Goal: Information Seeking & Learning: Learn about a topic

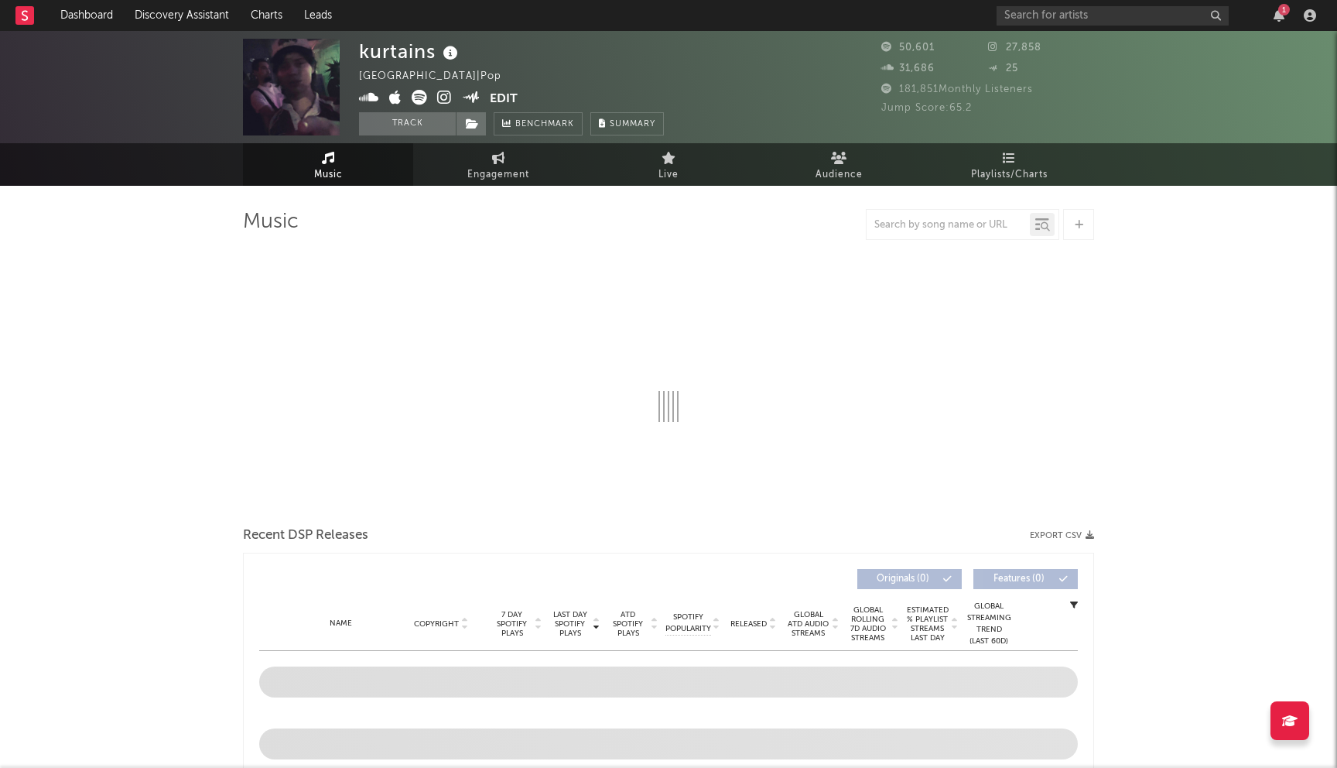
select select "6m"
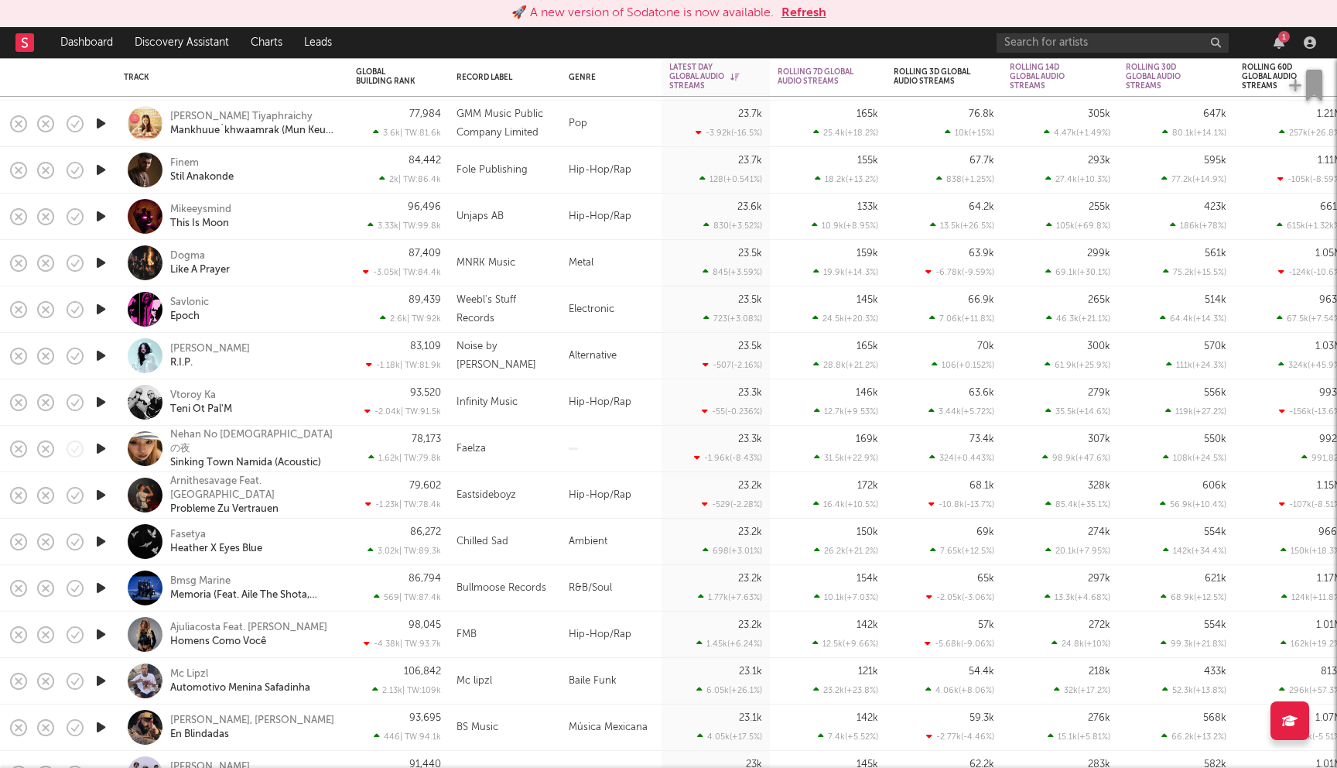
click at [371, 308] on div "89,439 2.6k | TW: 92k" at bounding box center [398, 309] width 85 height 46
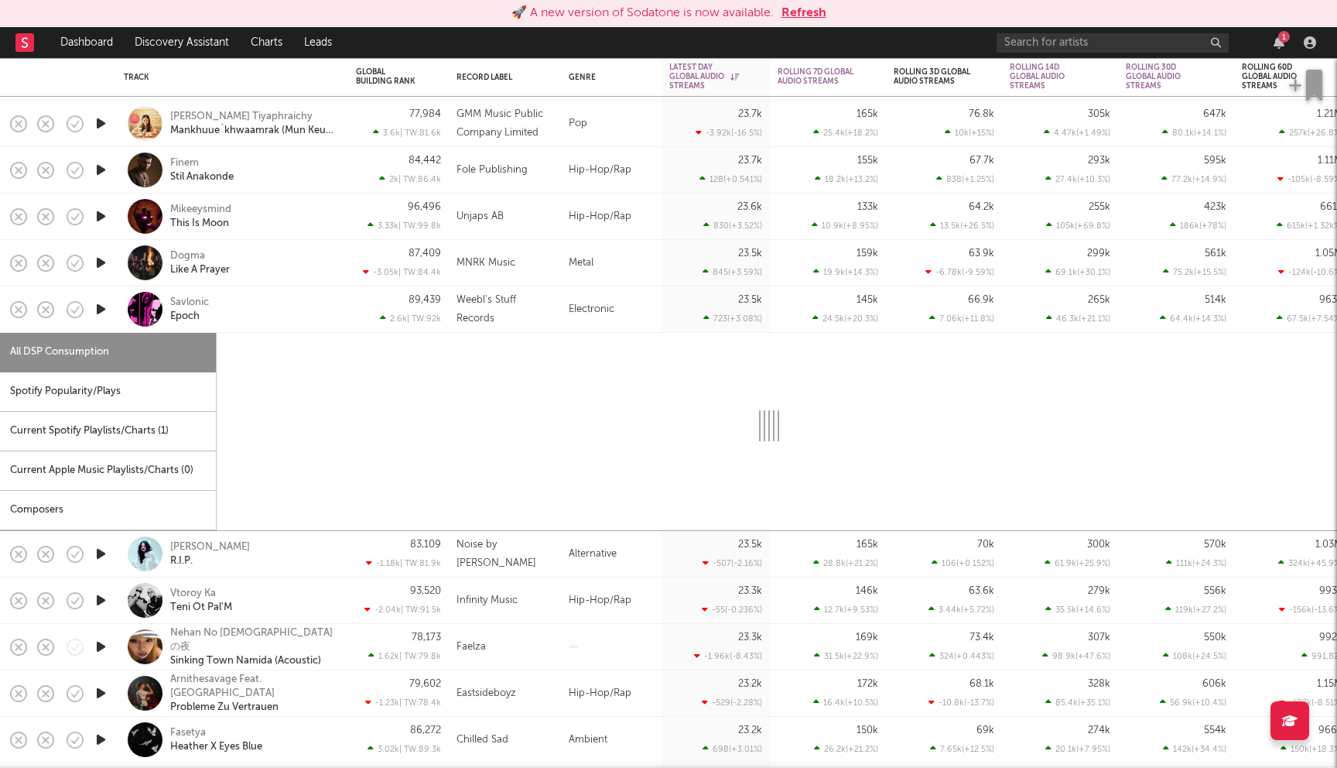
select select "6m"
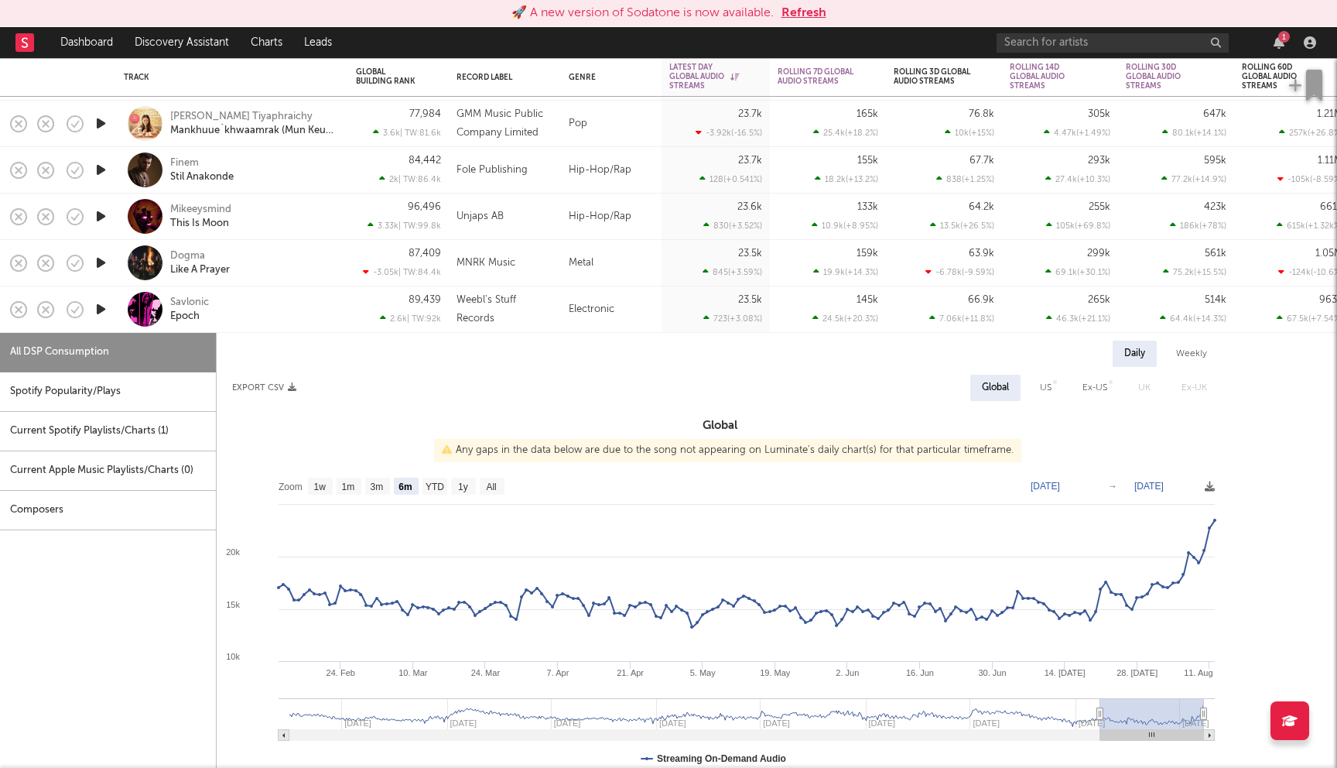
click at [270, 259] on div "Dogma Like A Prayer" at bounding box center [253, 263] width 166 height 28
select select "6m"
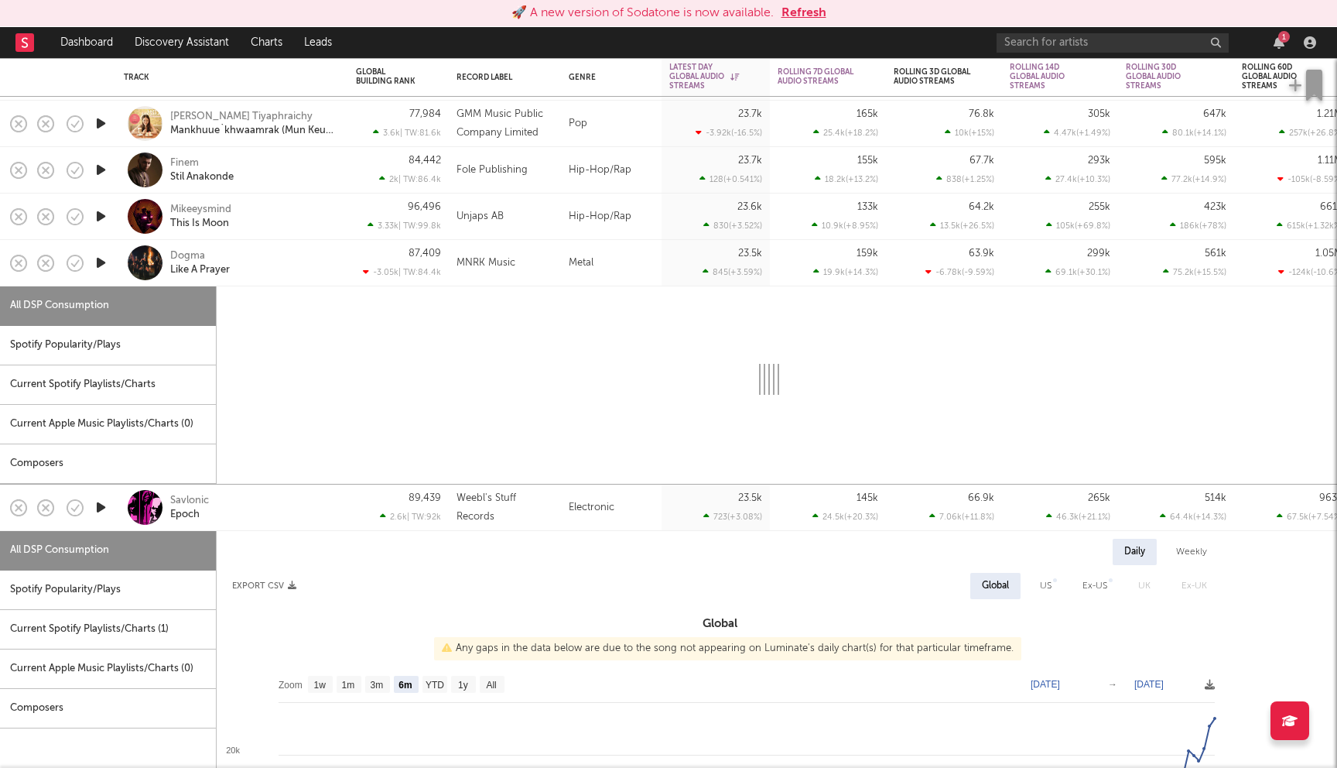
select select "6m"
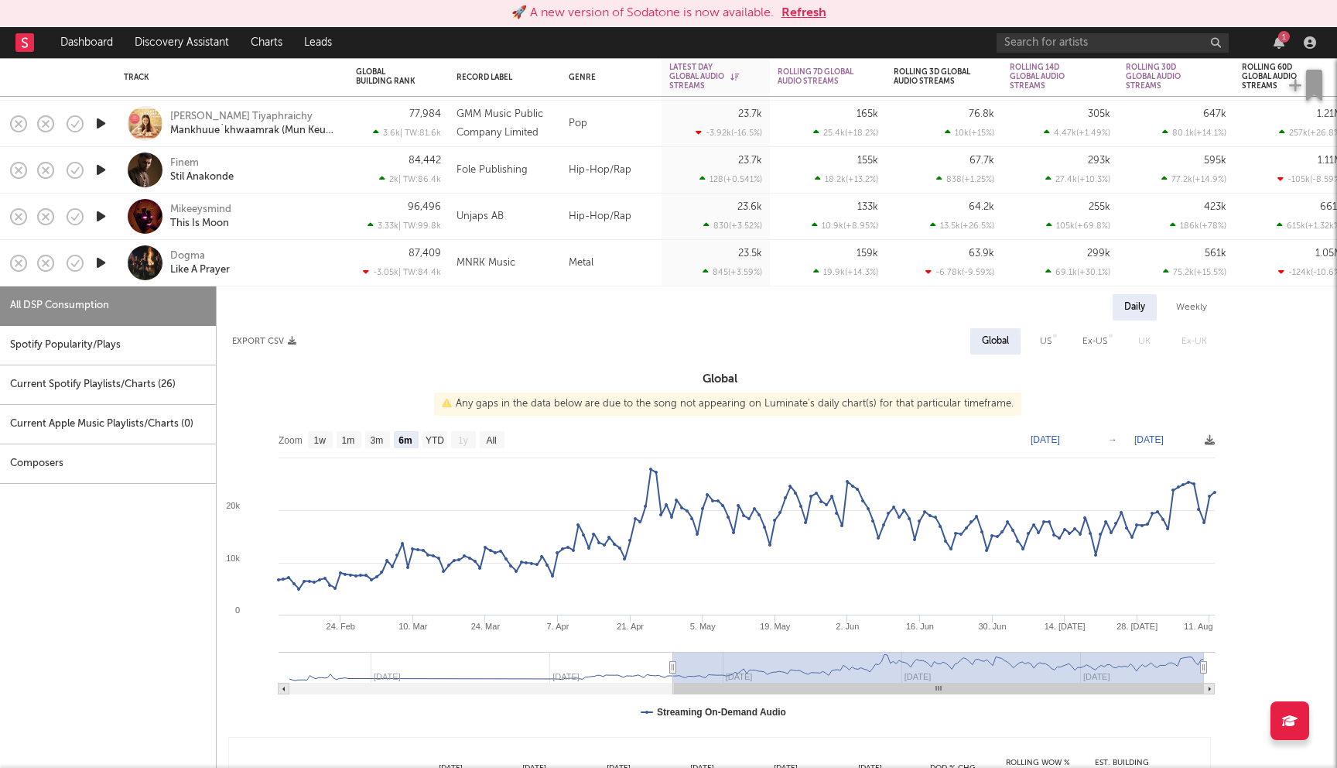
click at [286, 307] on div "Daily Weekly" at bounding box center [720, 307] width 1006 height 26
click at [313, 284] on div "Dogma Like A Prayer" at bounding box center [232, 263] width 217 height 46
select select "6m"
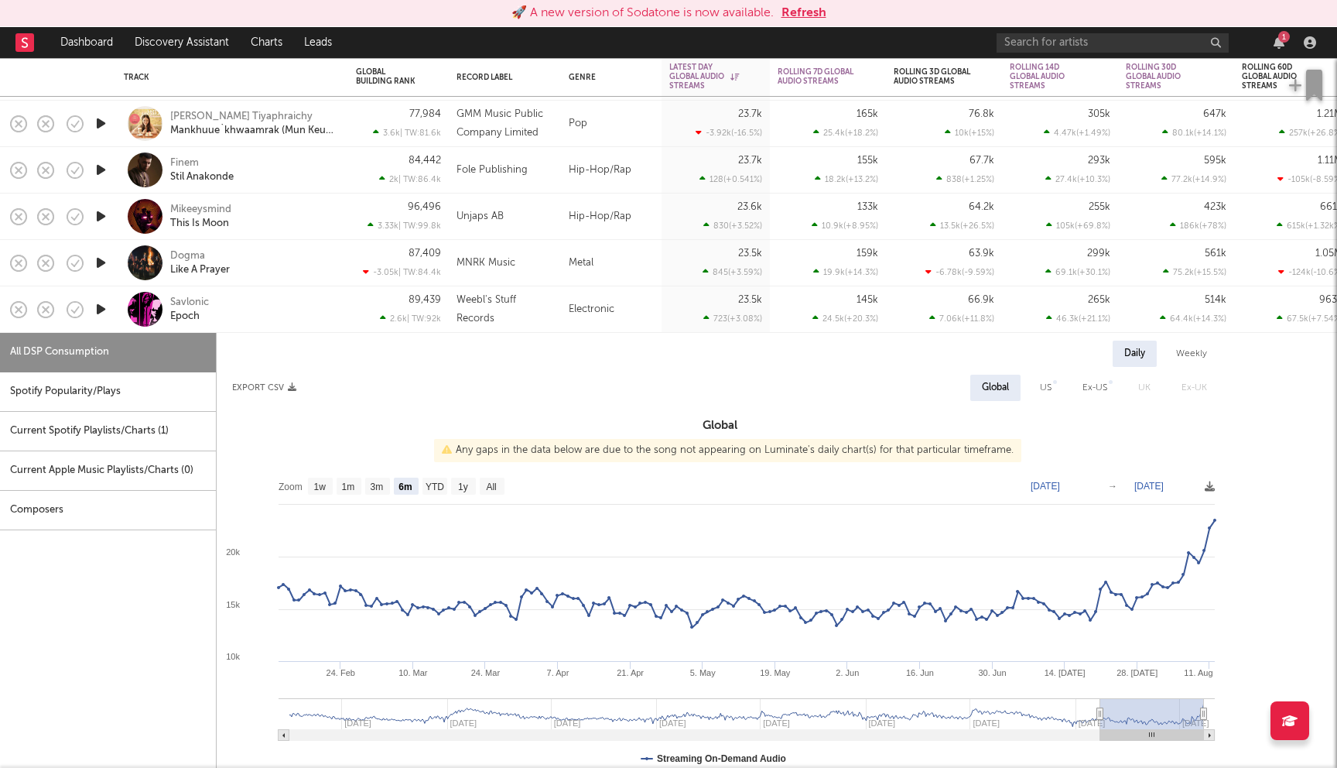
click at [313, 274] on div "Dogma Like A Prayer" at bounding box center [253, 263] width 166 height 28
select select "6m"
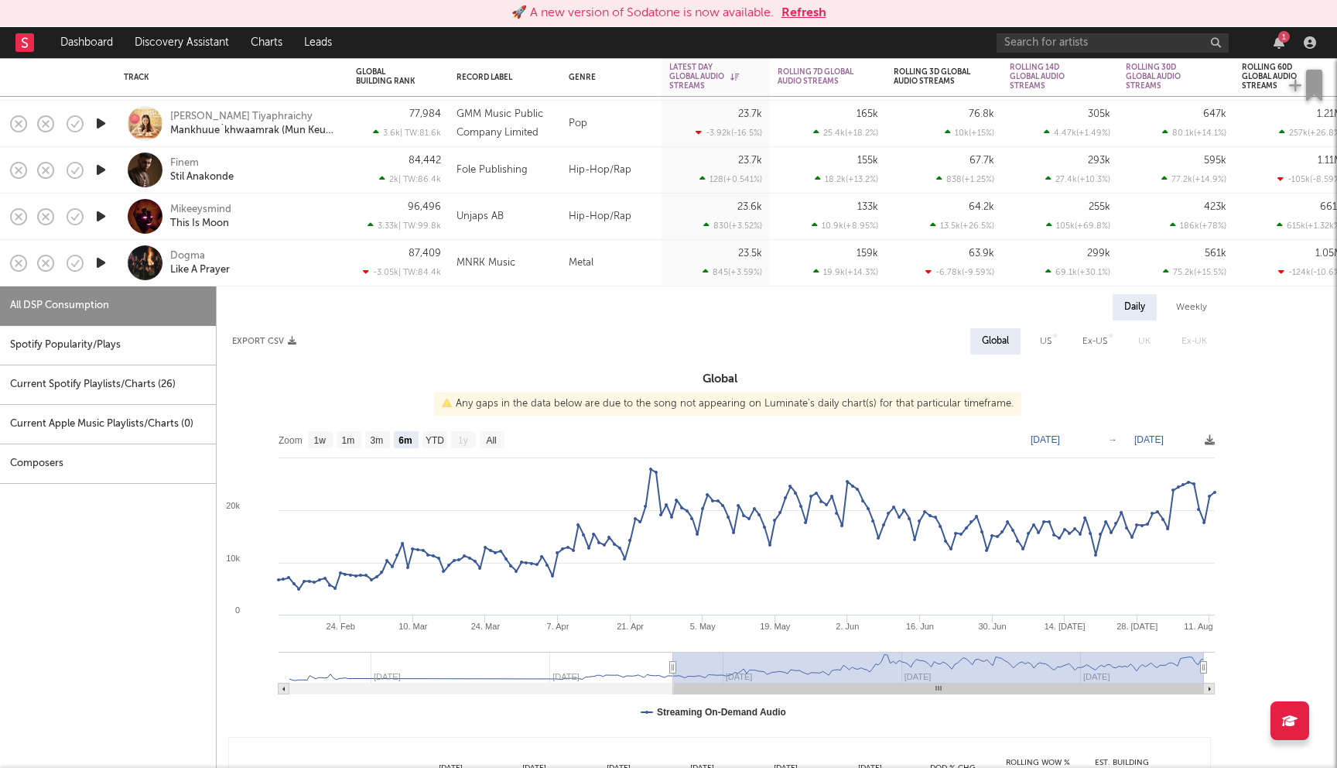
click at [323, 276] on div "Dogma Like A Prayer" at bounding box center [253, 263] width 166 height 28
select select "6m"
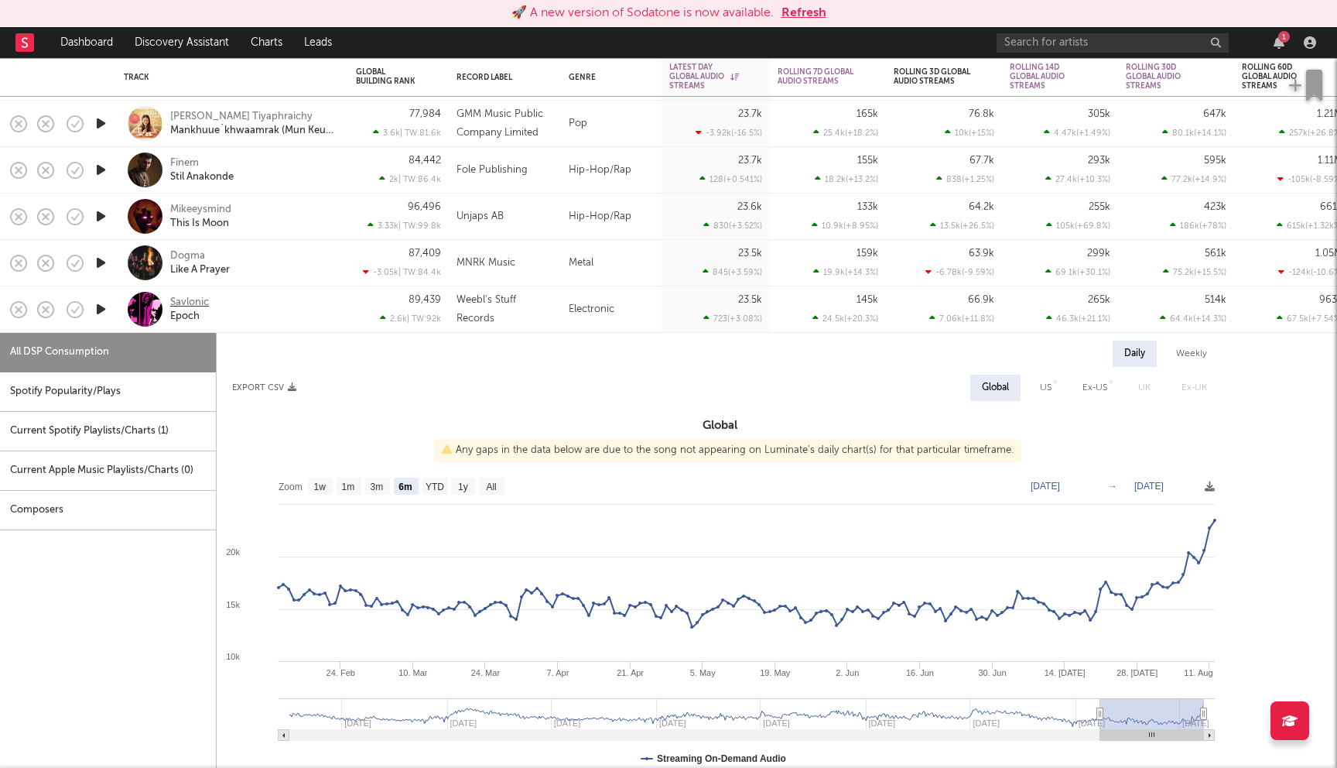
click at [186, 298] on div "Savlonic" at bounding box center [189, 303] width 39 height 14
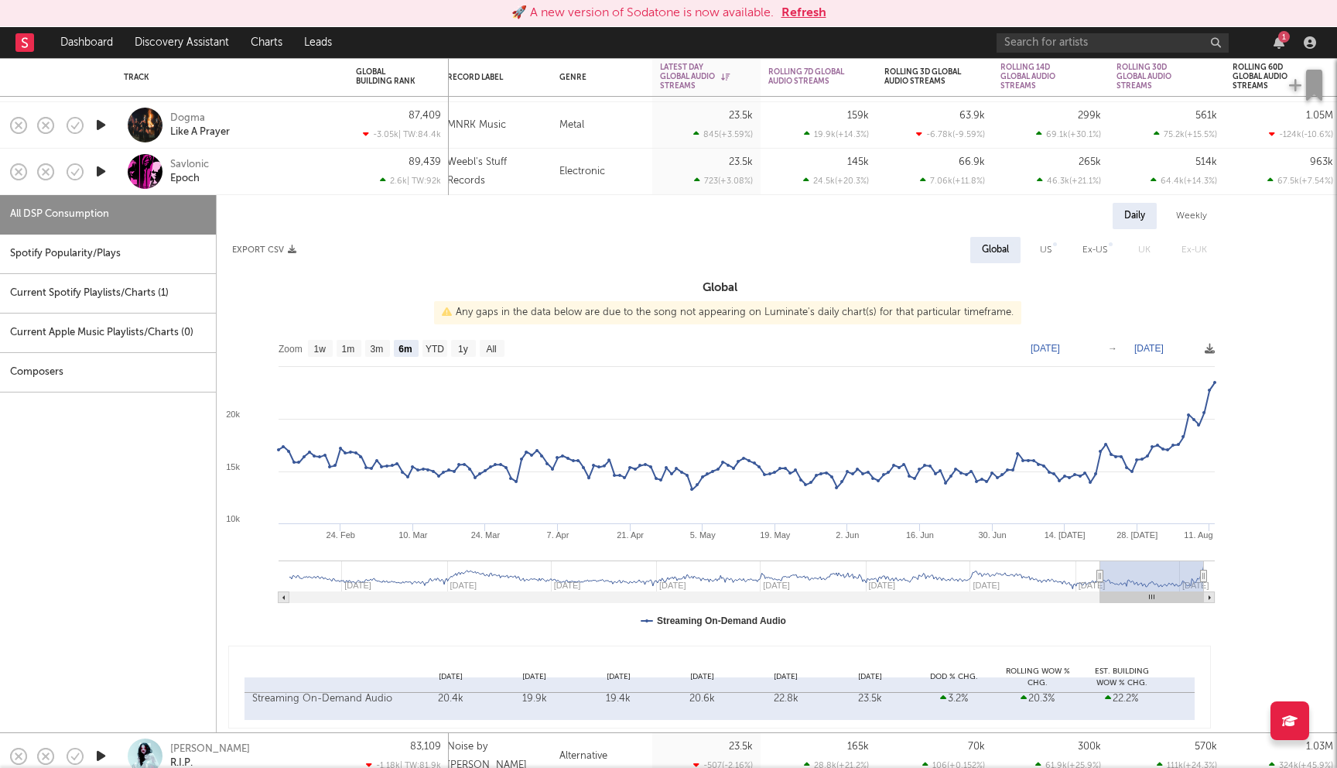
click at [275, 179] on div "Savlonic Epoch" at bounding box center [253, 172] width 166 height 28
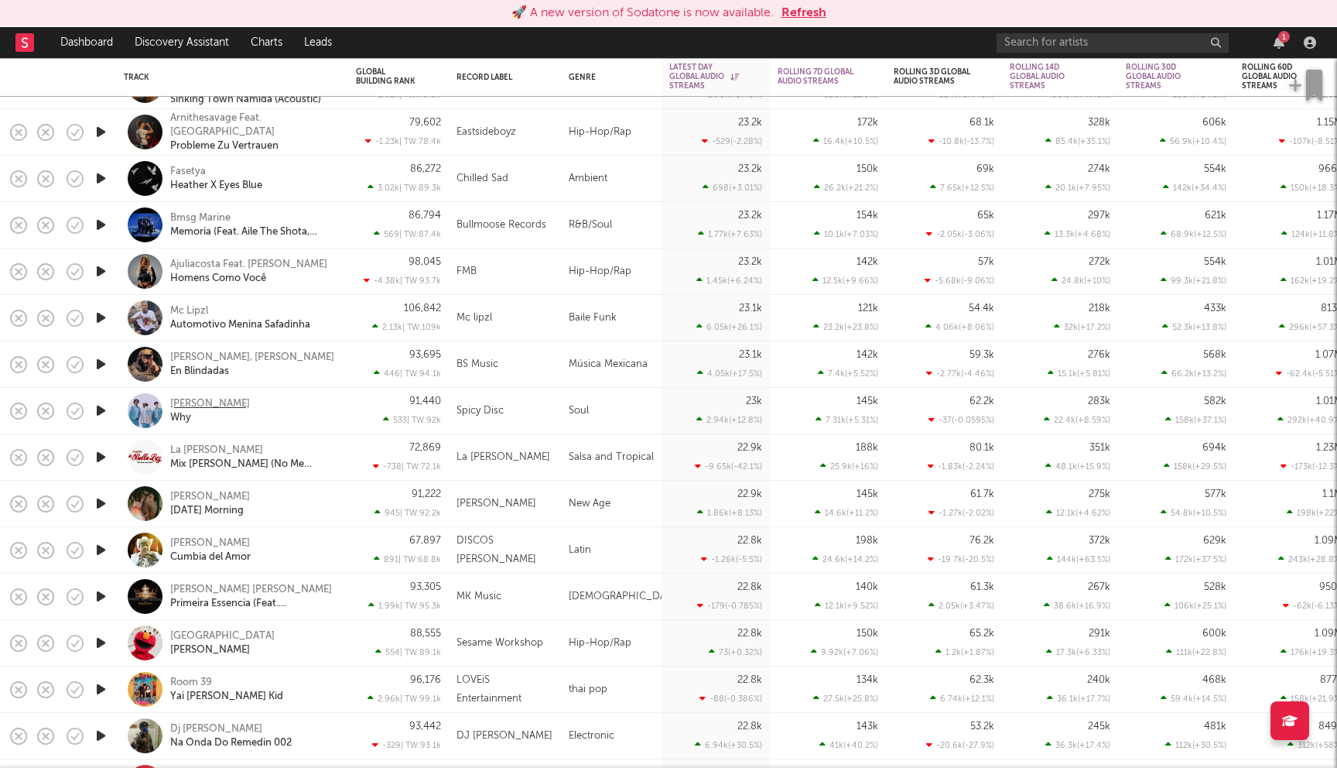
click at [205, 400] on div "Parkinson" at bounding box center [210, 404] width 80 height 14
click at [207, 497] on div "Yonatan Ayal" at bounding box center [210, 497] width 80 height 14
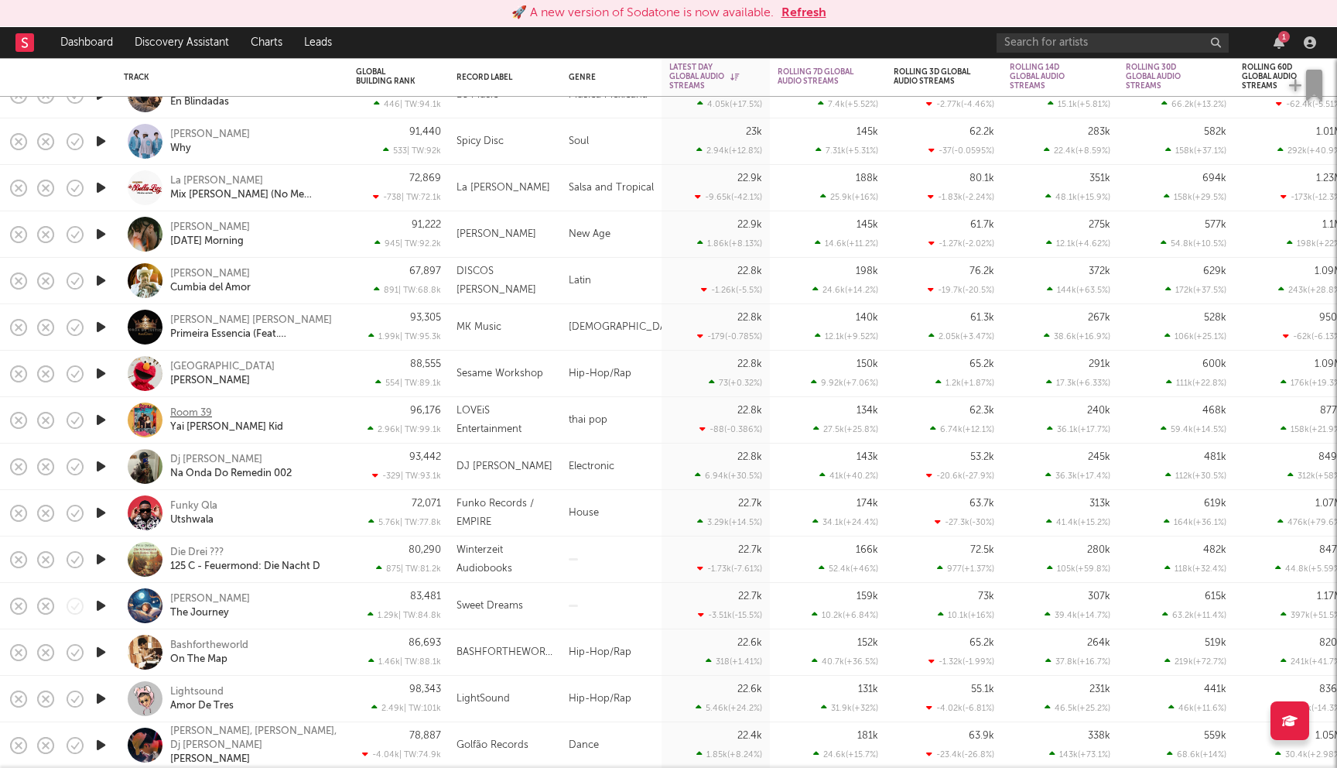
click at [208, 409] on div "Room 39" at bounding box center [191, 413] width 42 height 14
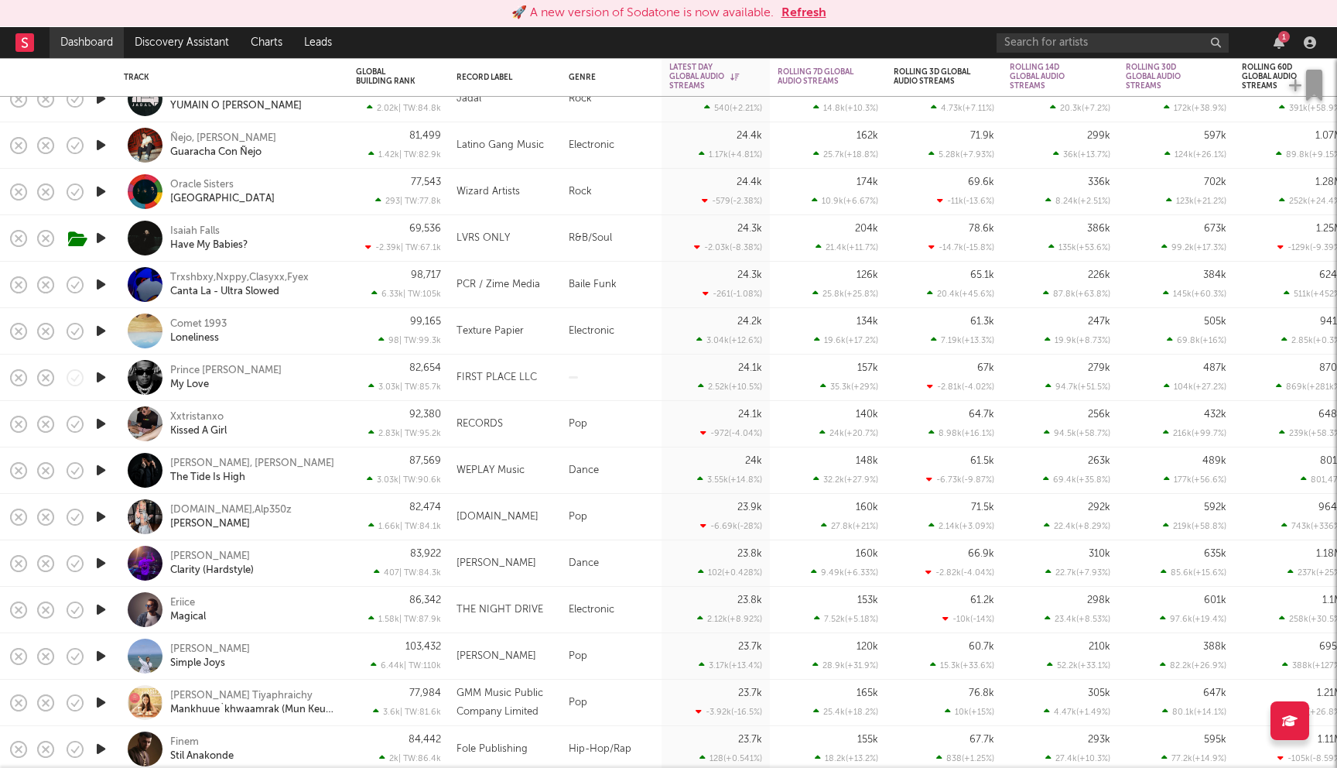
click at [106, 39] on link "Dashboard" at bounding box center [87, 42] width 74 height 31
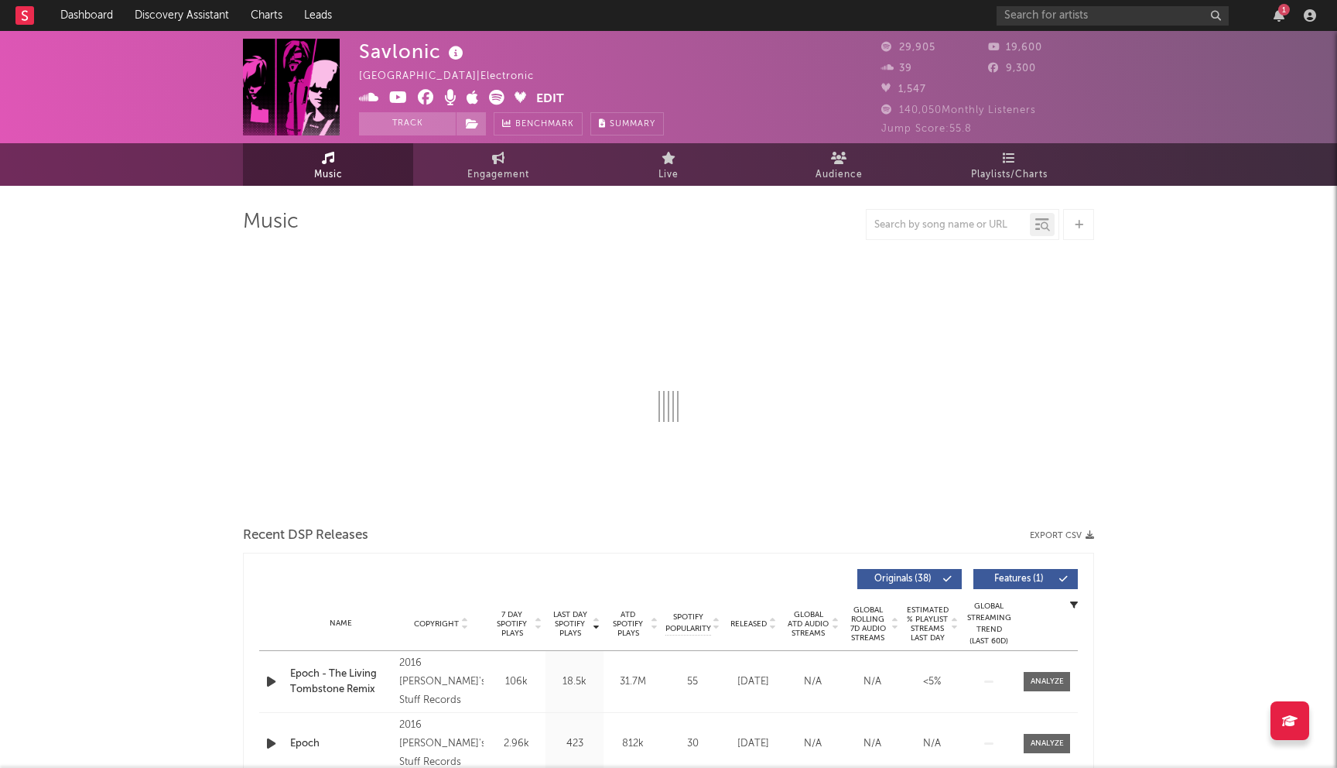
select select "6m"
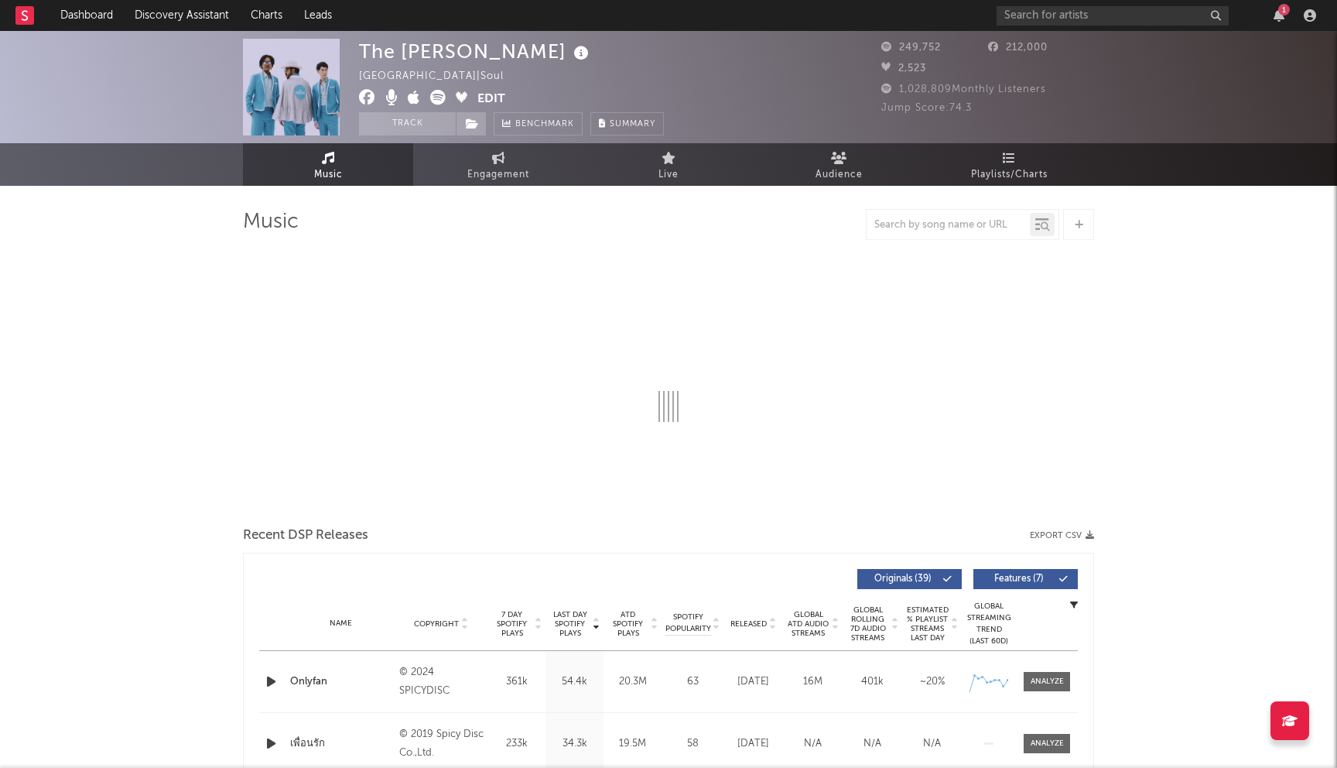
select select "6m"
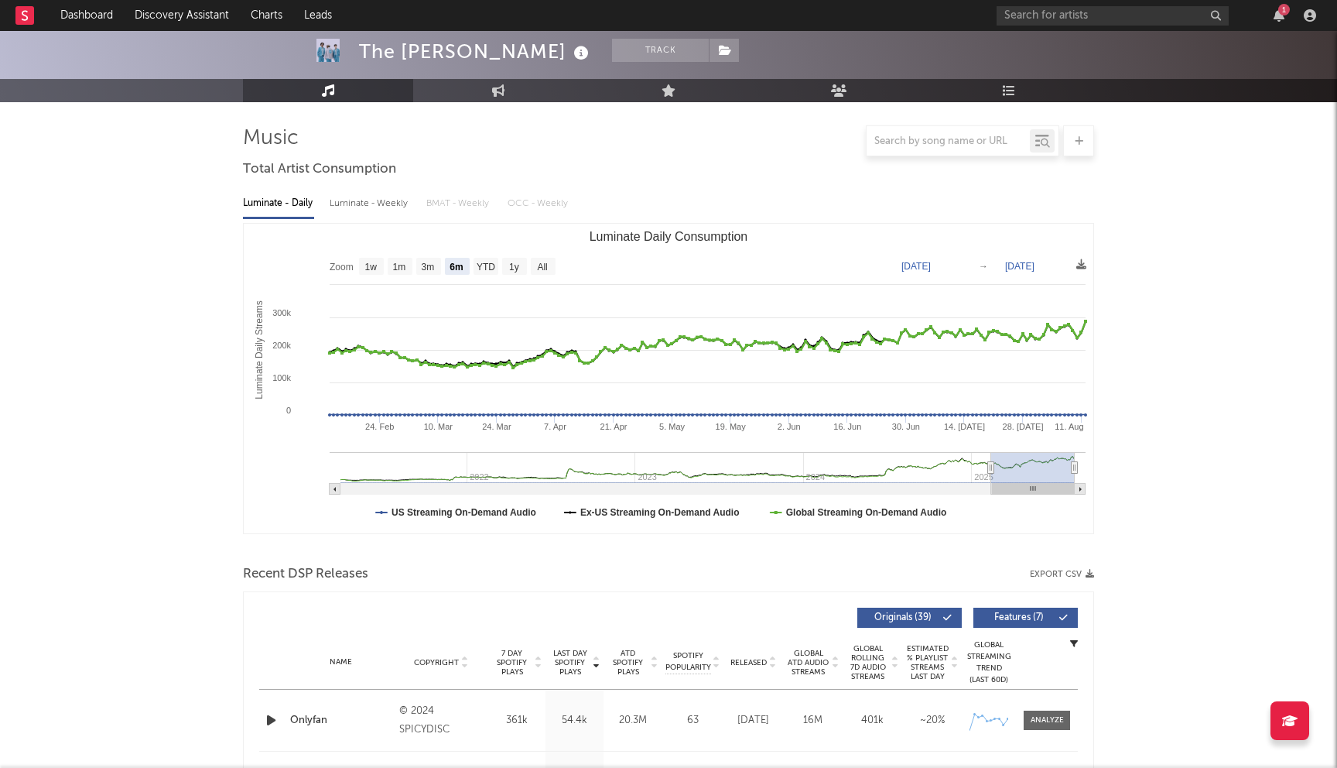
scroll to position [232, 0]
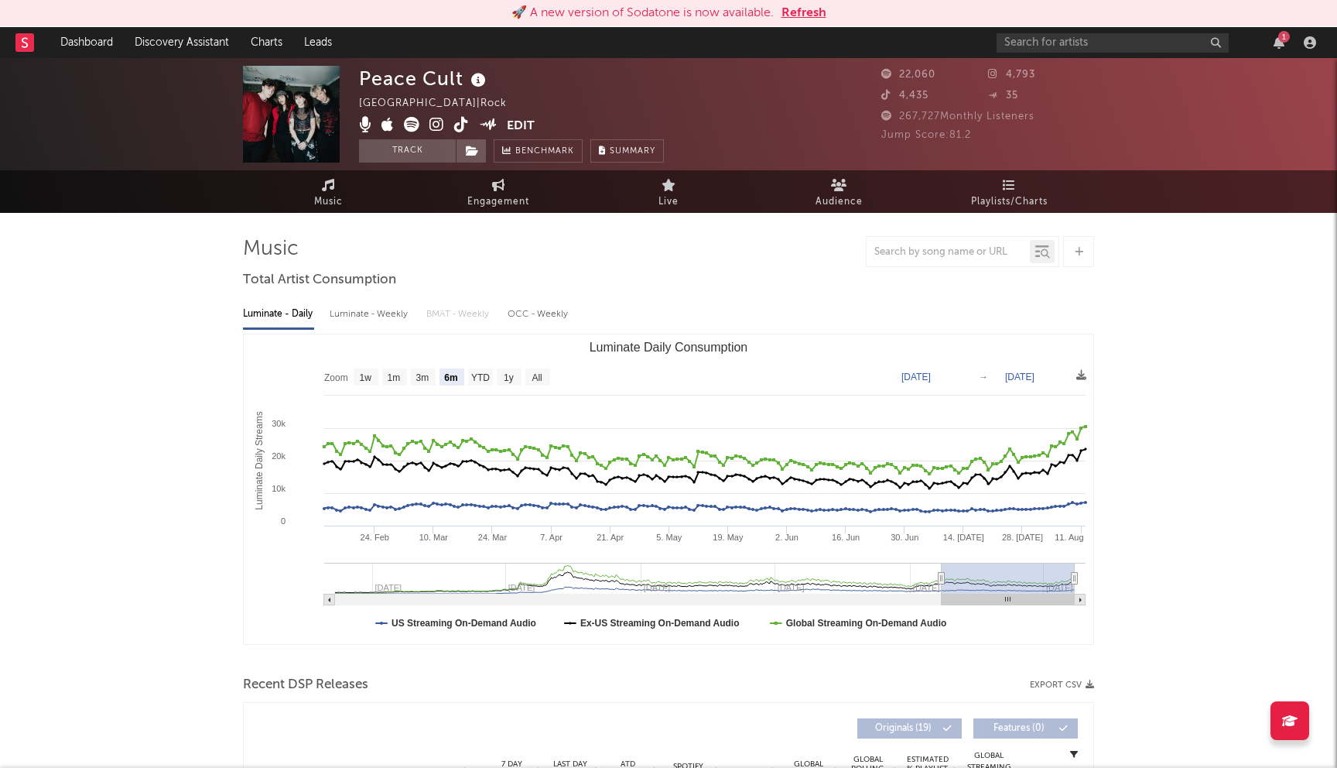
select select "6m"
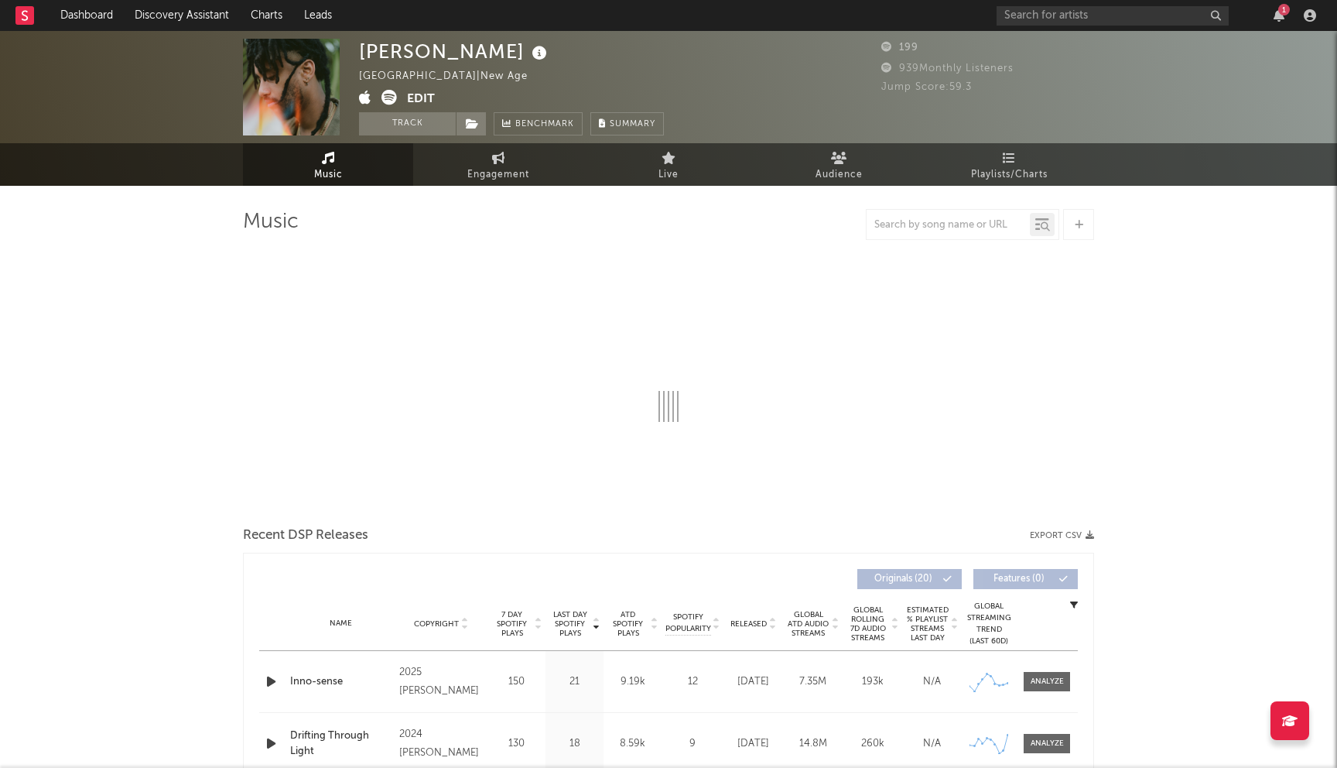
select select "6m"
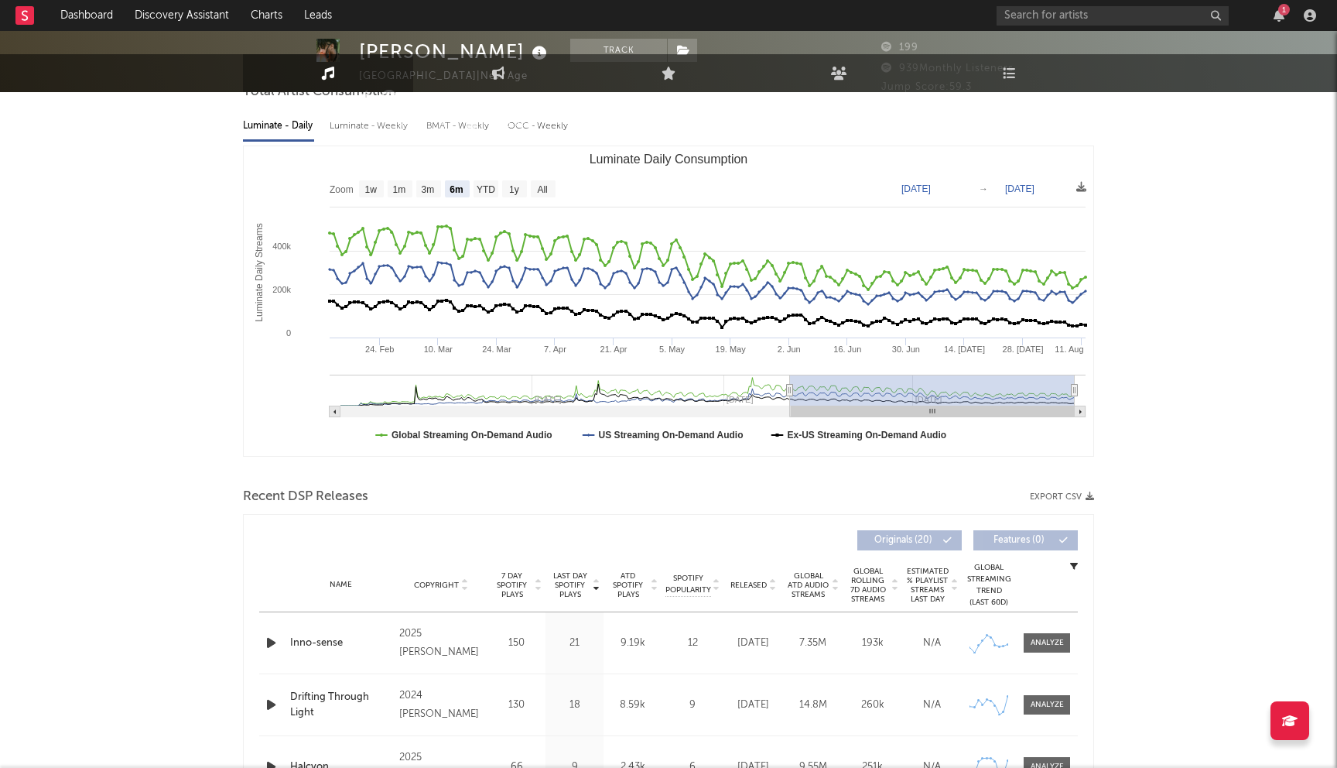
scroll to position [264, 0]
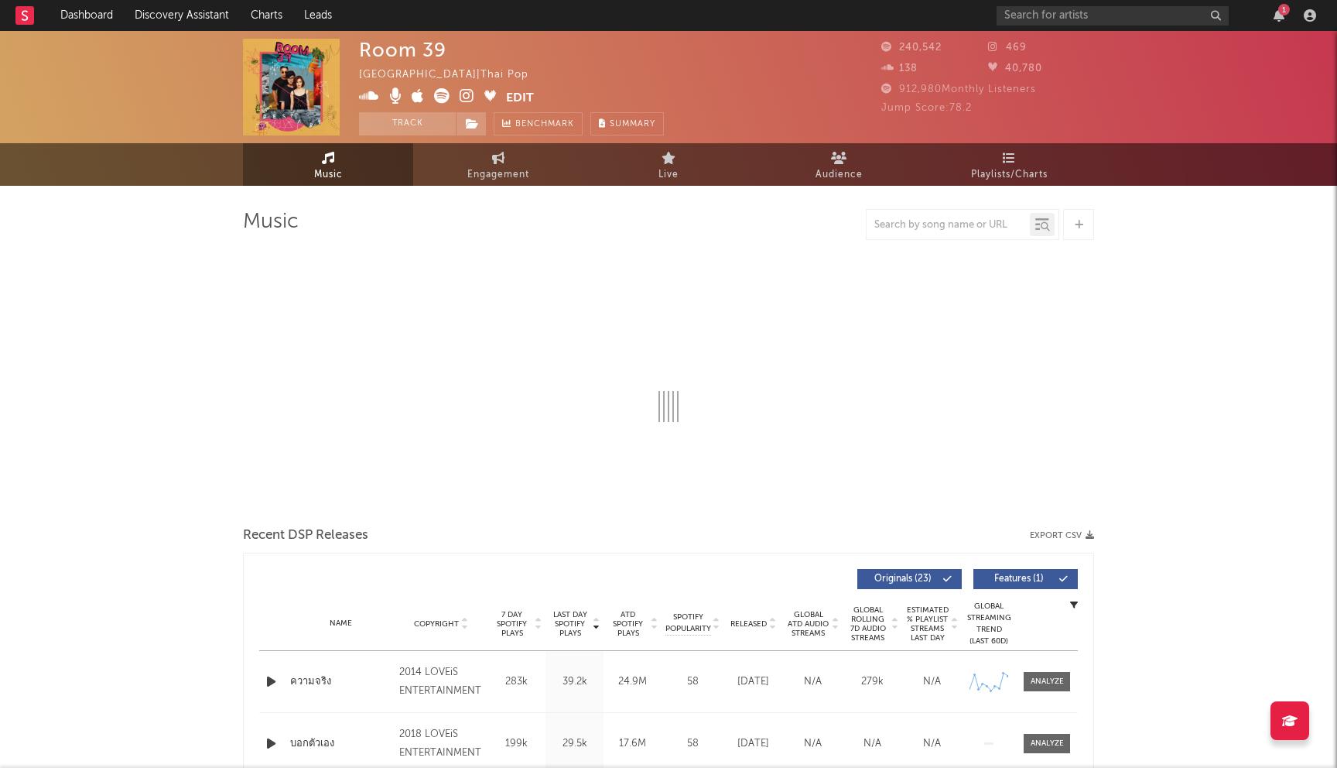
select select "6m"
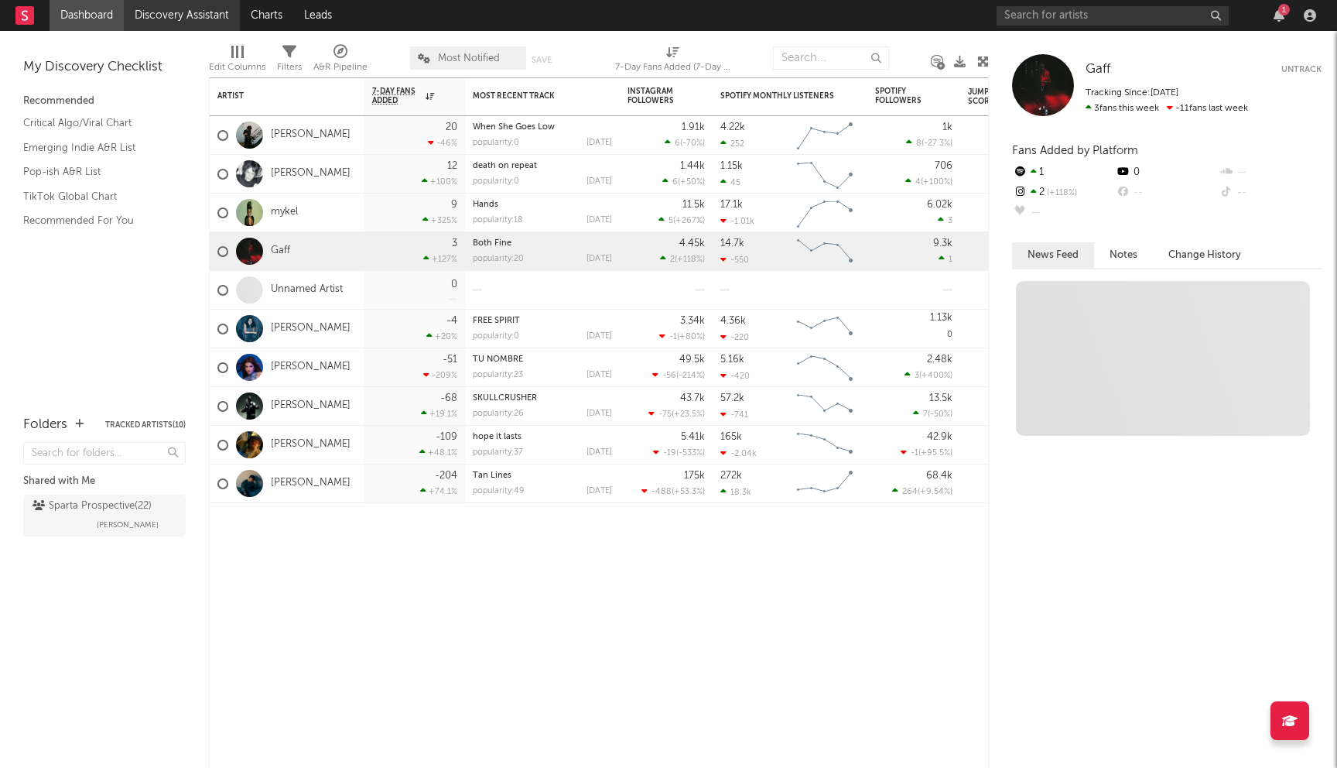
click at [187, 12] on link "Discovery Assistant" at bounding box center [182, 15] width 116 height 31
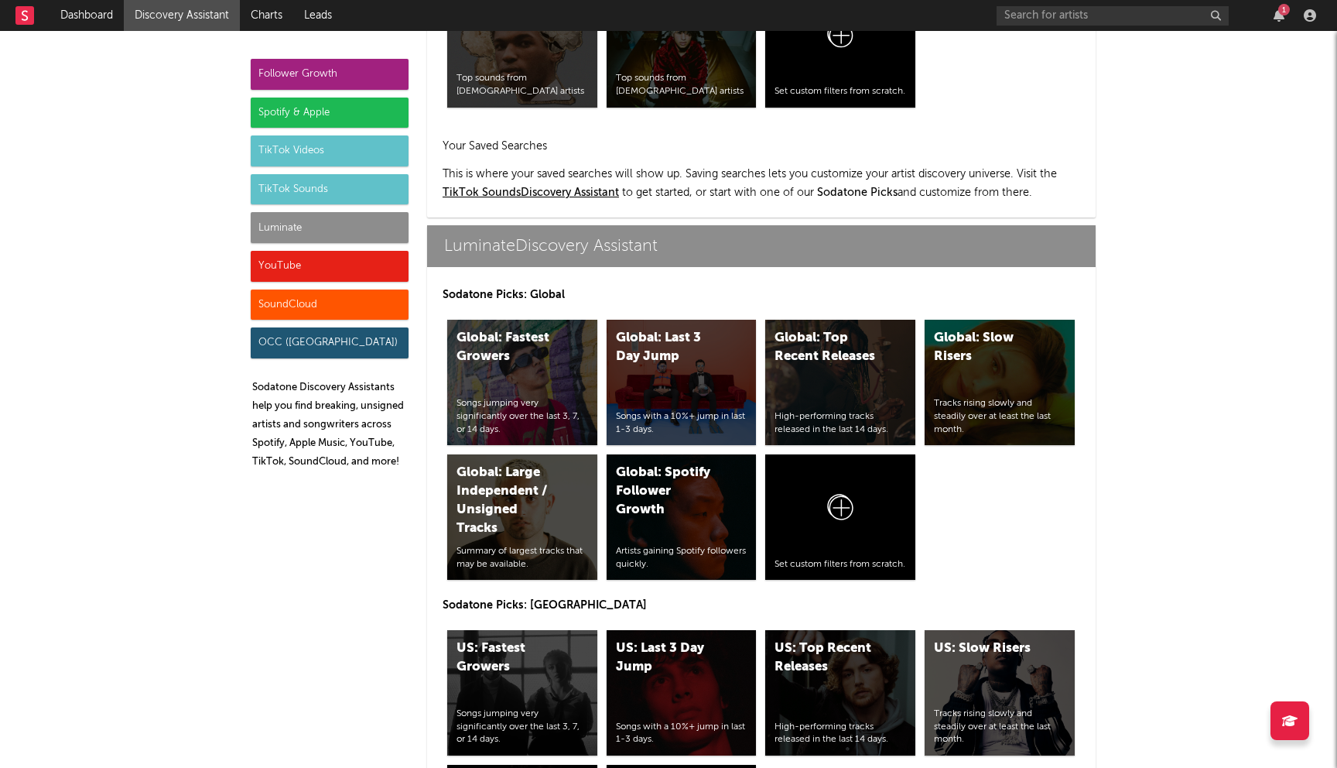
click at [293, 118] on div "Spotify & Apple" at bounding box center [330, 113] width 158 height 31
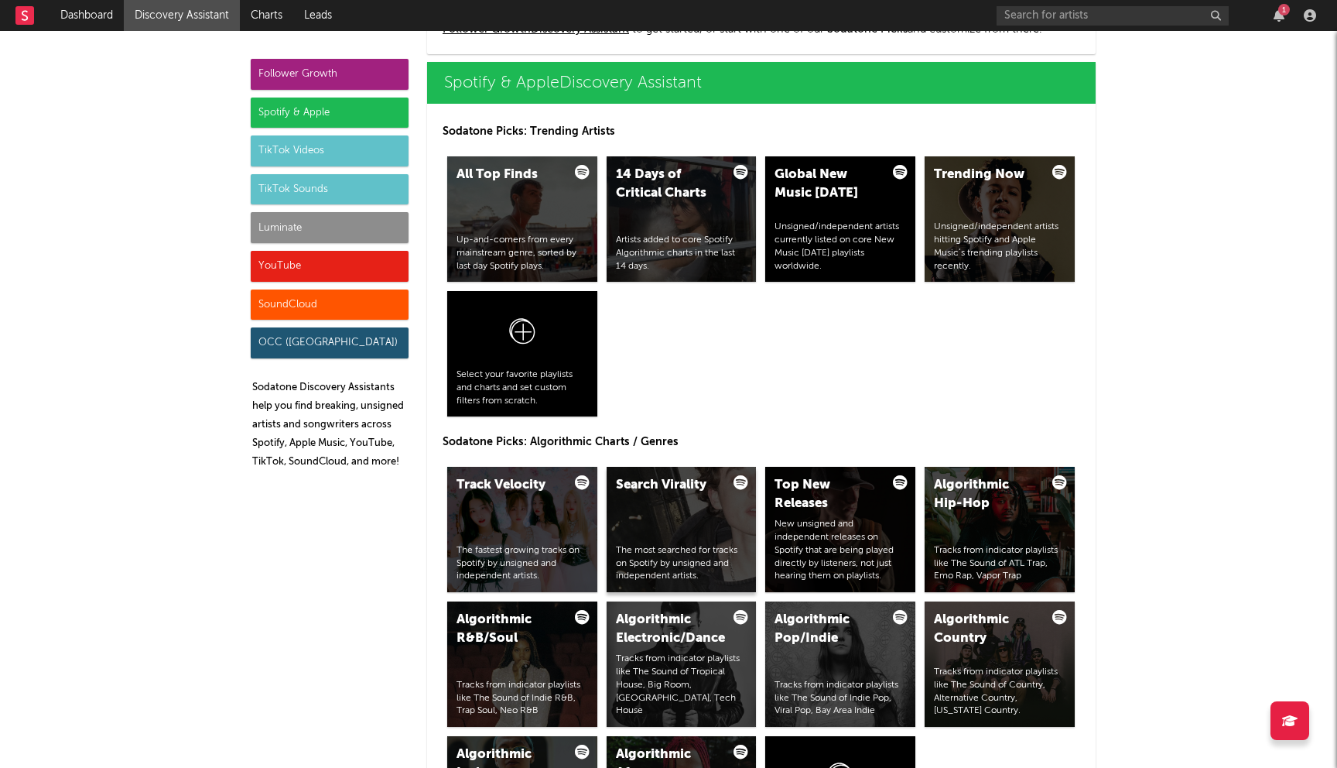
scroll to position [1653, 0]
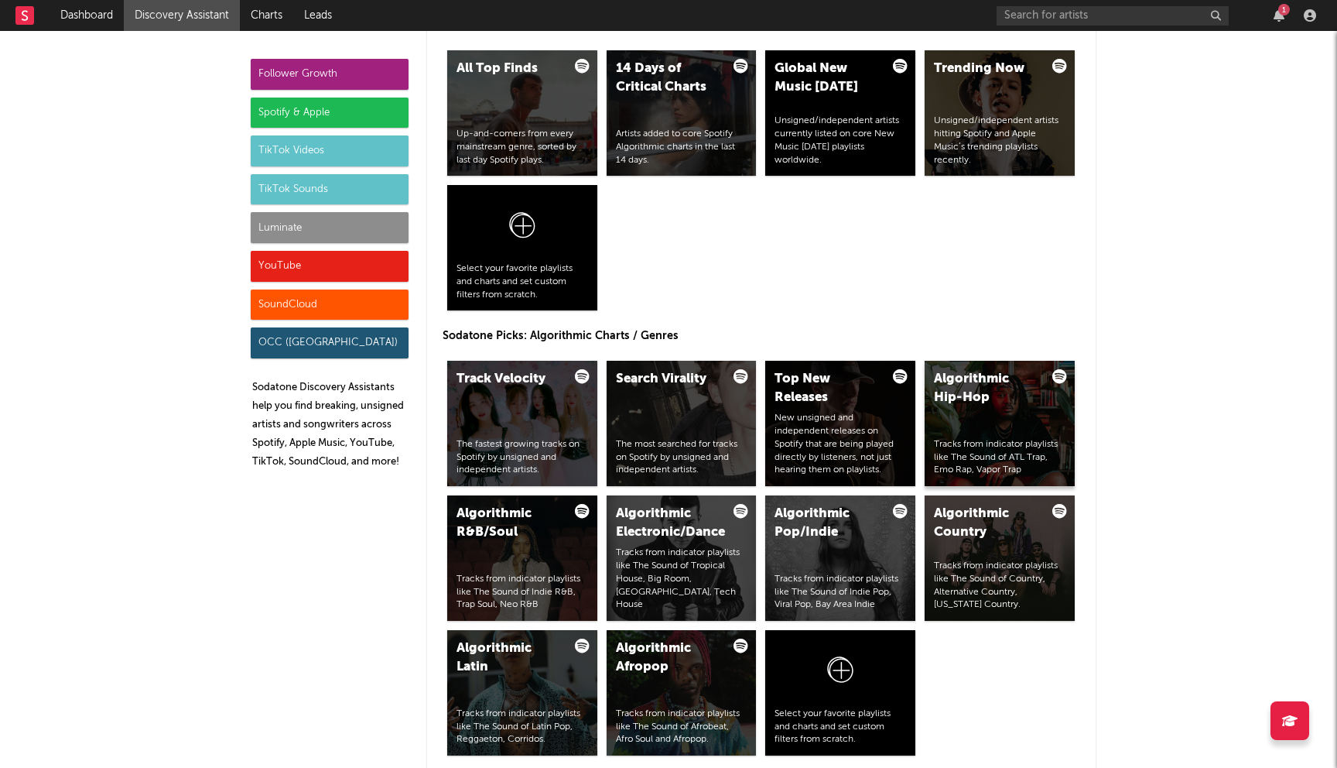
click at [994, 402] on div "Algorithmic Hip-Hop" at bounding box center [986, 388] width 105 height 37
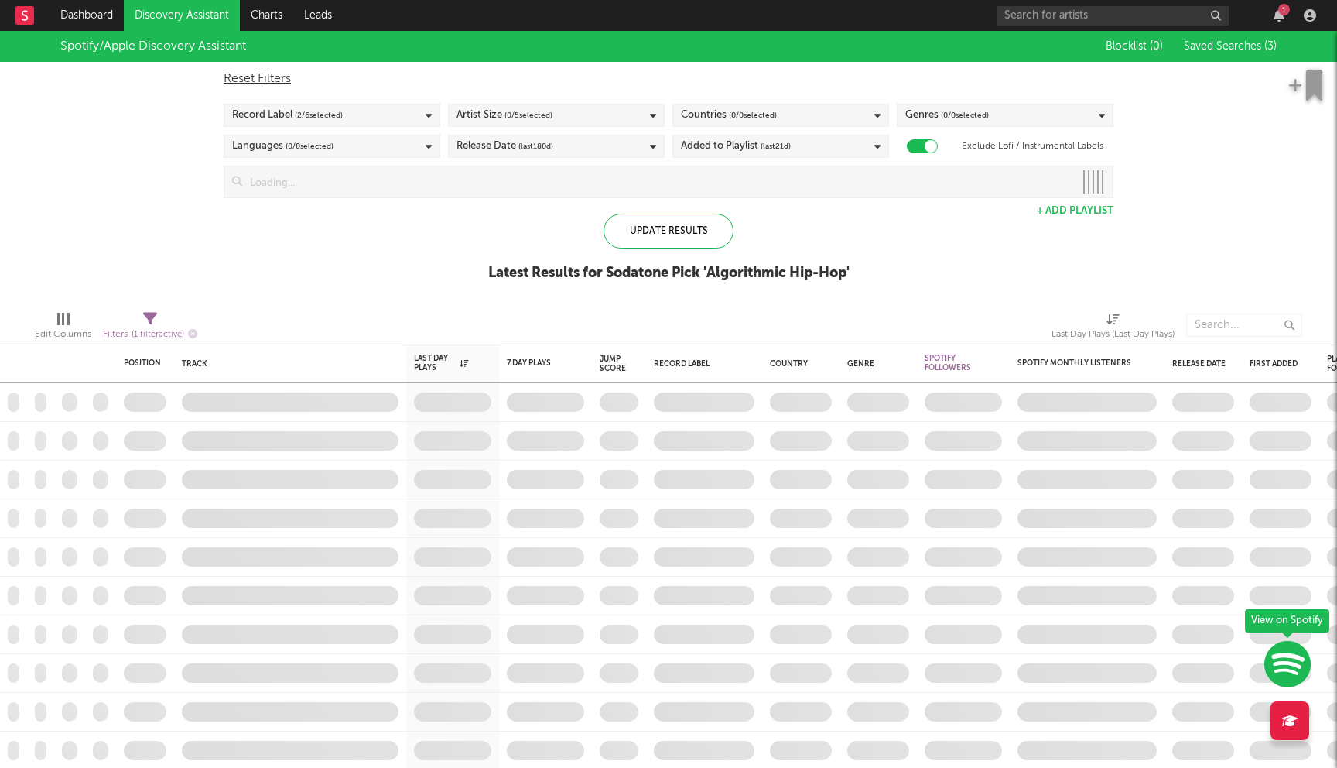
checkbox input "true"
click at [759, 142] on div "Added to Playlist (last 21 d)" at bounding box center [736, 146] width 110 height 19
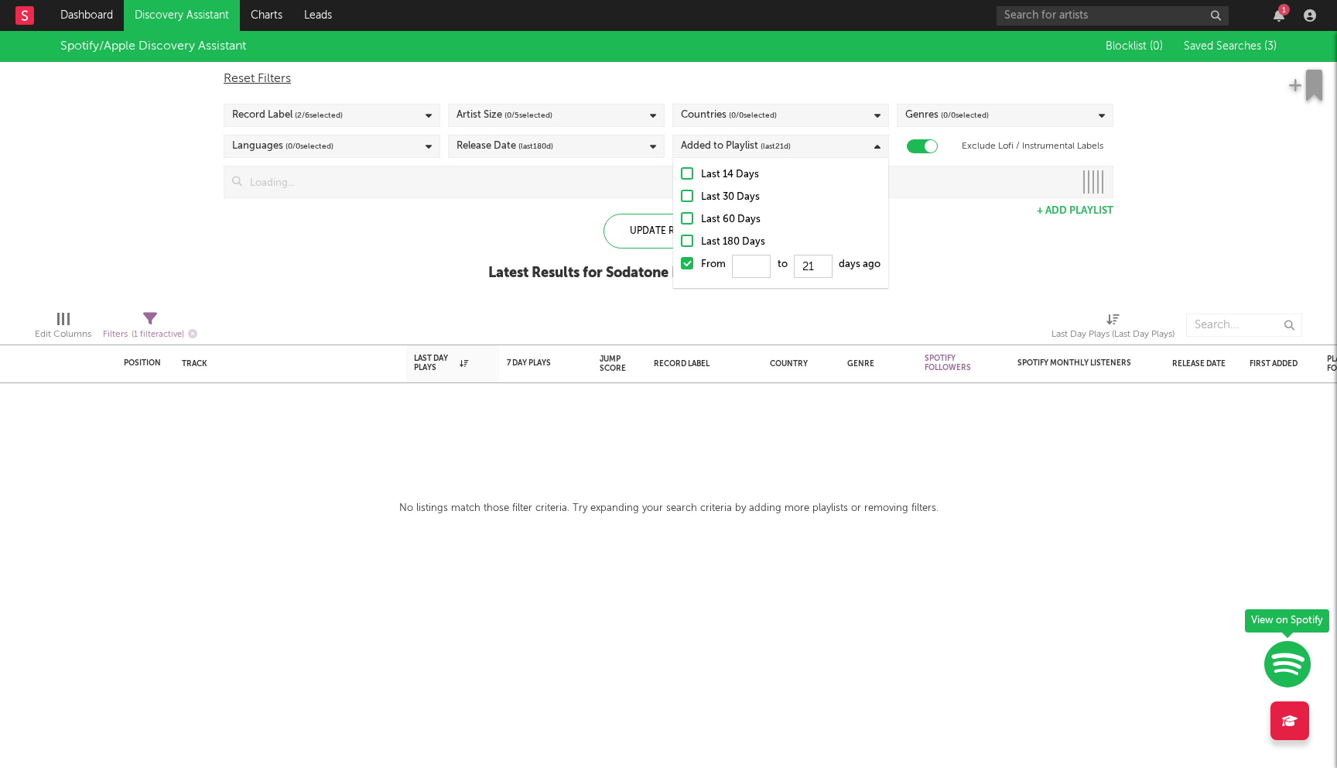
click at [710, 218] on div "Last 60 Days" at bounding box center [791, 219] width 180 height 19
click at [681, 218] on input "Last 60 Days" at bounding box center [681, 219] width 0 height 19
click at [544, 217] on div "Spotify/Apple Discovery Assistant Blocklist ( 0 ) Saved Searches ( 3 ) Reset Fi…" at bounding box center [668, 164] width 1337 height 267
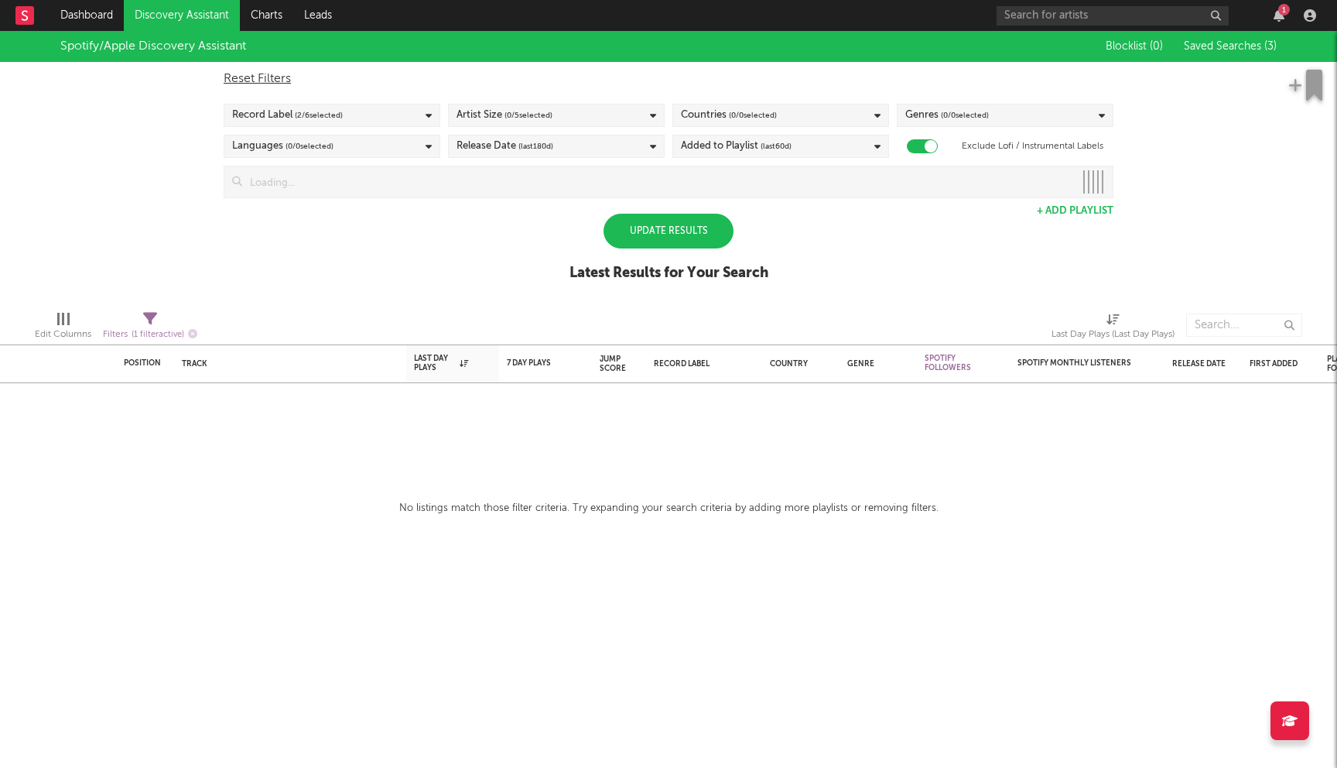
click at [820, 104] on div "Countries ( 0 / 0 selected)" at bounding box center [780, 115] width 217 height 23
click at [845, 277] on div "Spotify/Apple Discovery Assistant Blocklist ( 0 ) Saved Searches ( 3 ) Reset Fi…" at bounding box center [668, 164] width 1337 height 267
click at [621, 111] on div "Artist Size ( 0 / 5 selected)" at bounding box center [556, 115] width 217 height 23
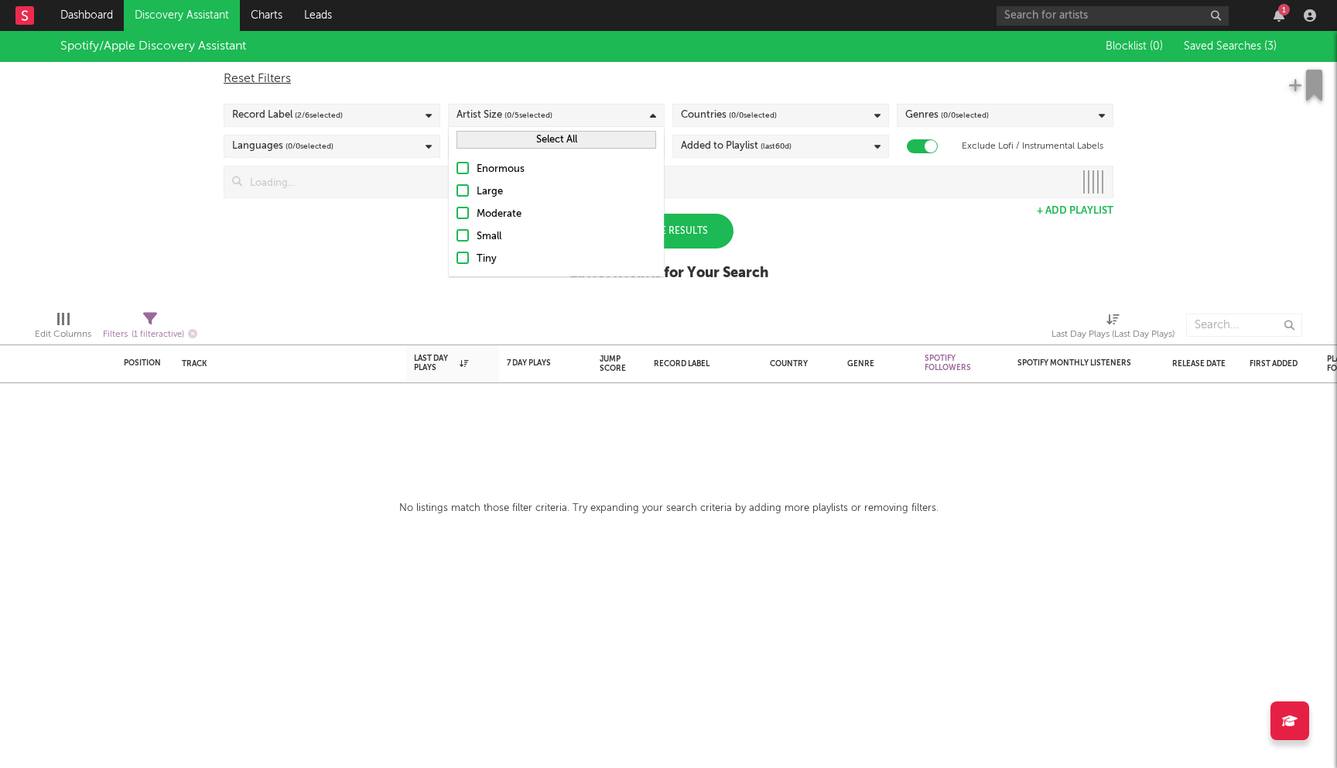
click at [505, 203] on div "Enormous Large Moderate Small Tiny" at bounding box center [556, 214] width 215 height 124
click at [503, 215] on div "Moderate" at bounding box center [567, 214] width 180 height 19
click at [457, 215] on input "Moderate" at bounding box center [457, 214] width 0 height 19
click at [498, 241] on div "Small" at bounding box center [567, 237] width 180 height 19
click at [457, 241] on input "Small" at bounding box center [457, 237] width 0 height 19
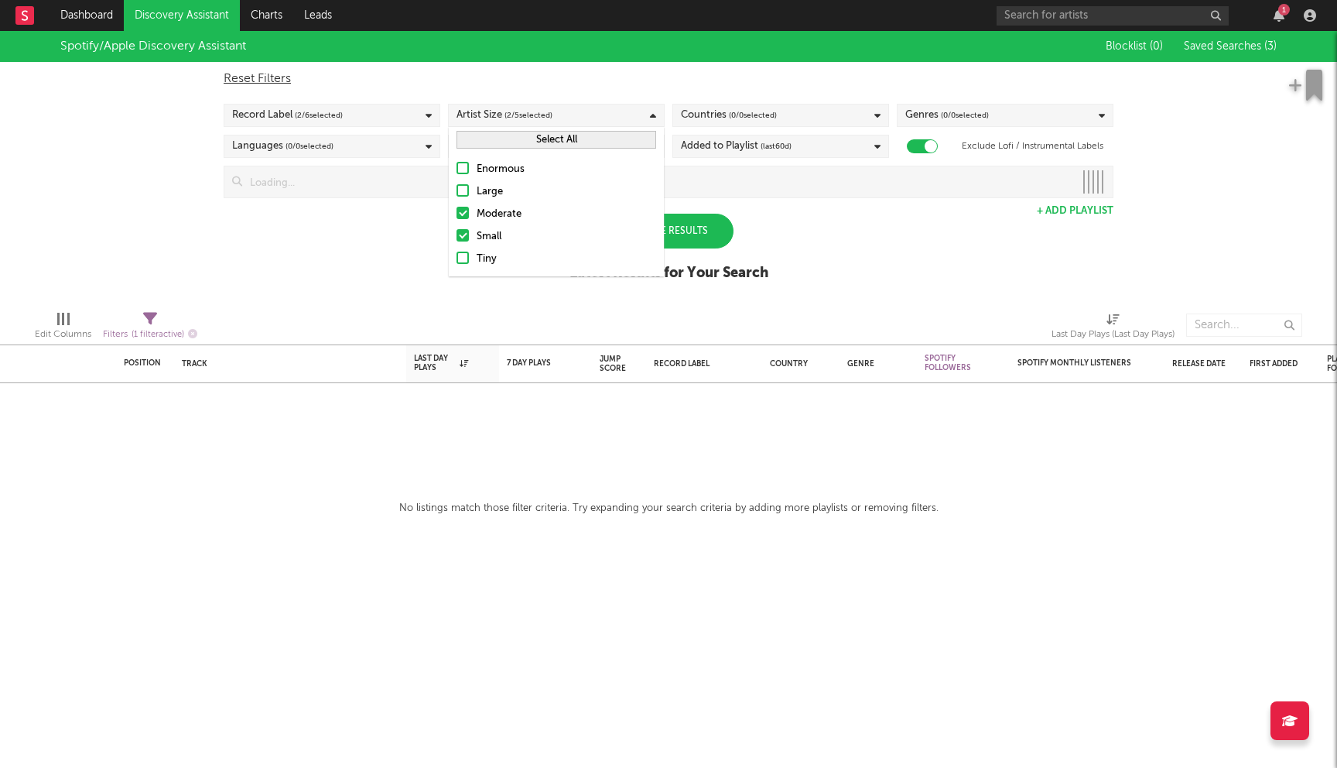
click at [489, 260] on div "Tiny" at bounding box center [567, 259] width 180 height 19
click at [457, 260] on input "Tiny" at bounding box center [457, 259] width 0 height 19
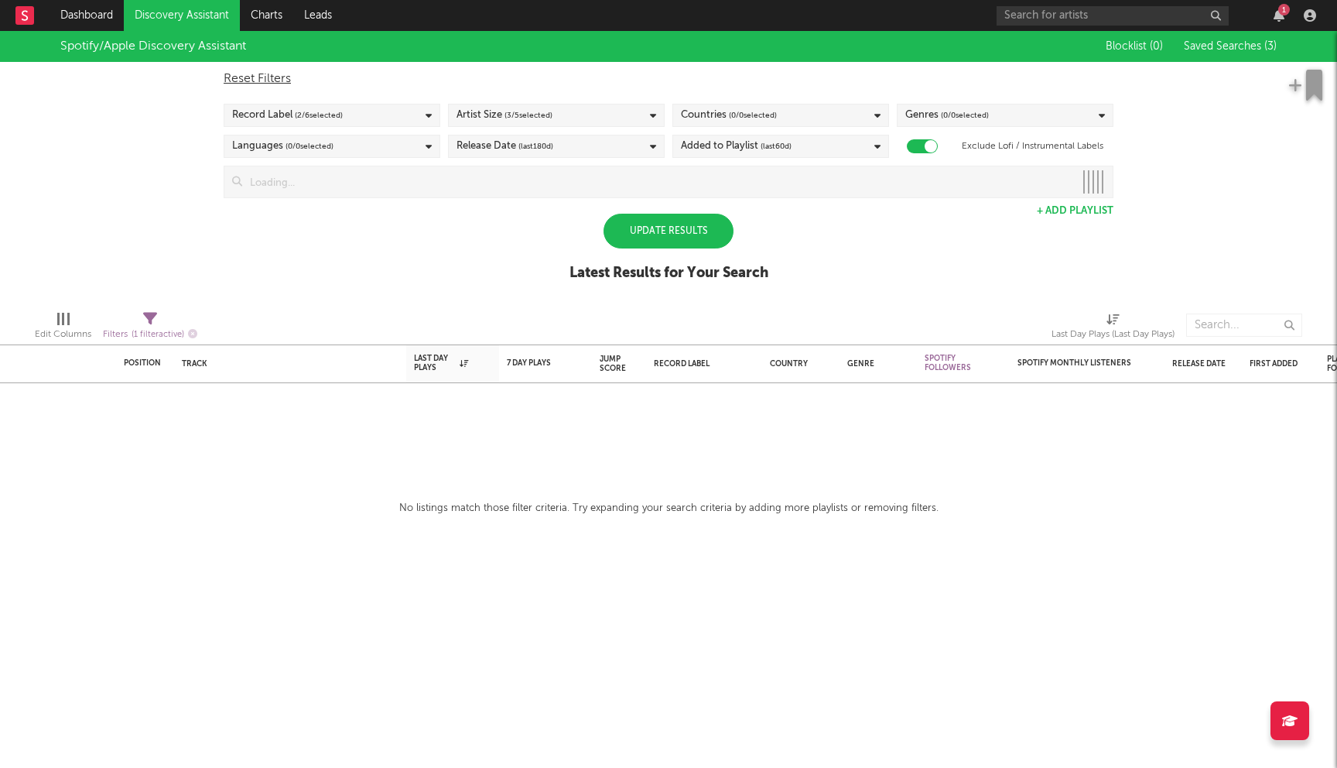
click at [389, 242] on div "Spotify/Apple Discovery Assistant Blocklist ( 0 ) Saved Searches ( 3 ) Reset Fi…" at bounding box center [668, 164] width 1337 height 267
click at [405, 189] on input at bounding box center [658, 181] width 832 height 31
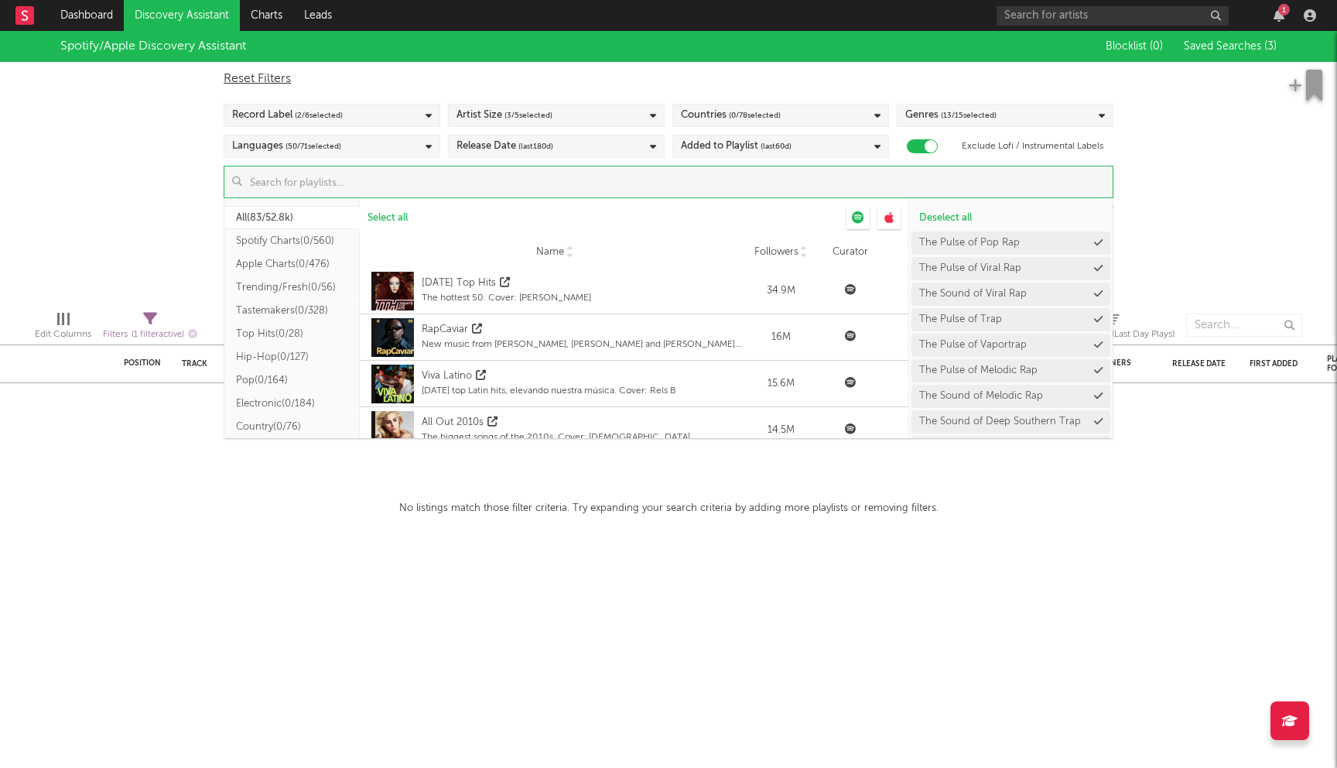
click at [282, 362] on button "Hip-Hop ( 0/127 )" at bounding box center [291, 356] width 135 height 23
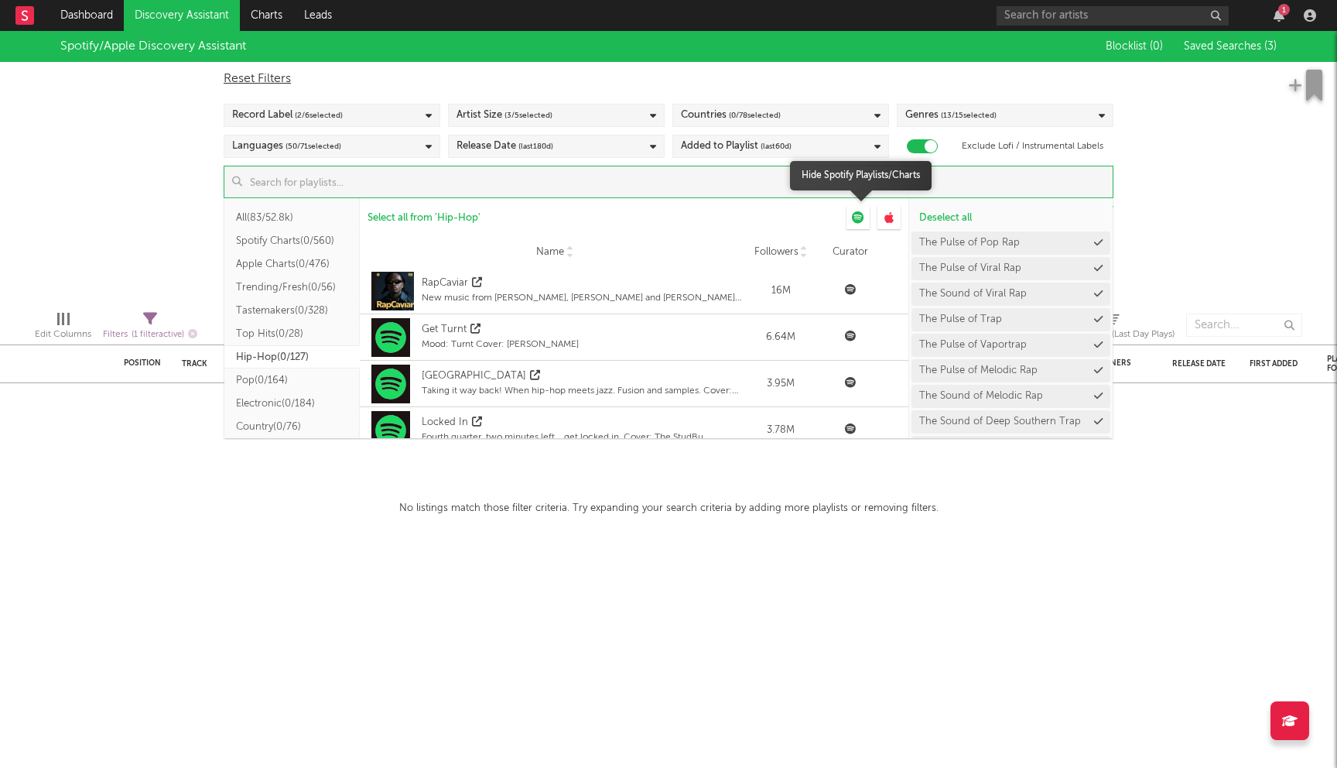
click at [862, 221] on icon at bounding box center [858, 217] width 12 height 12
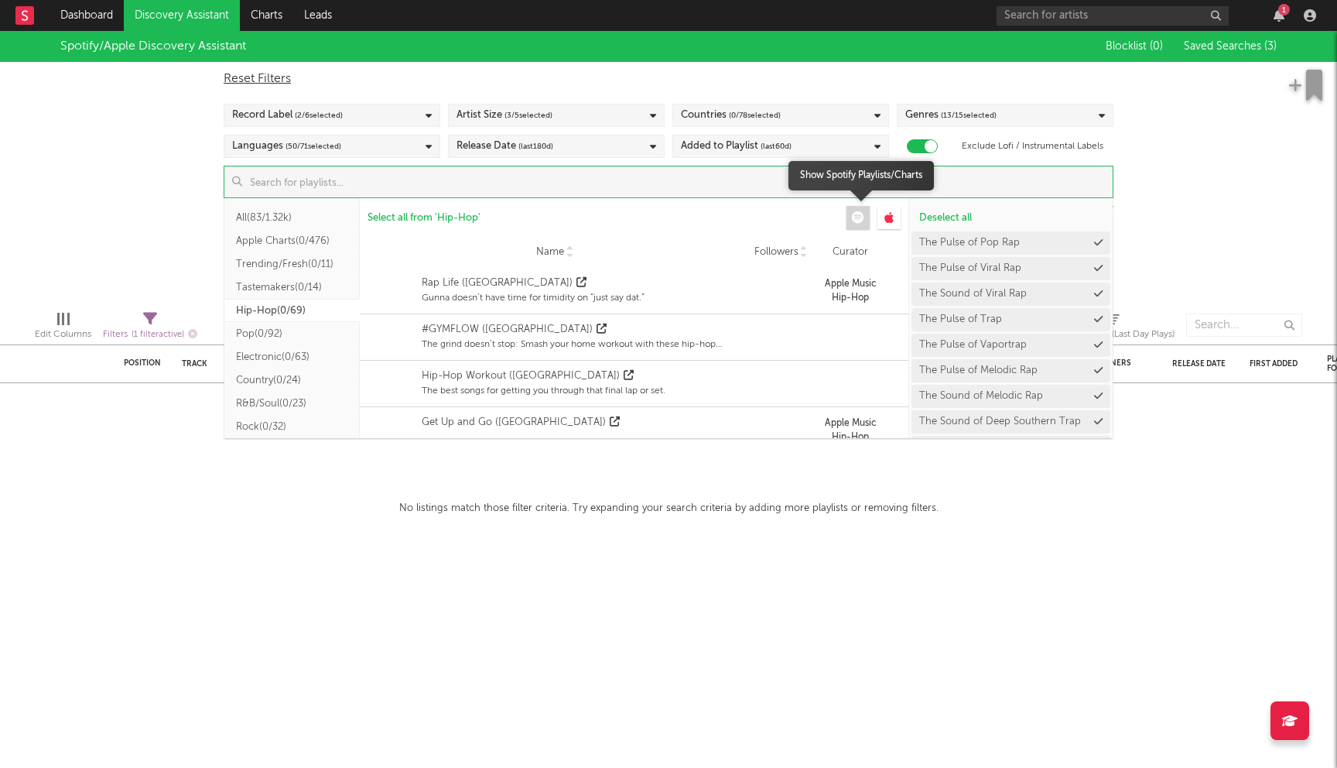
click at [862, 221] on icon at bounding box center [858, 217] width 12 height 12
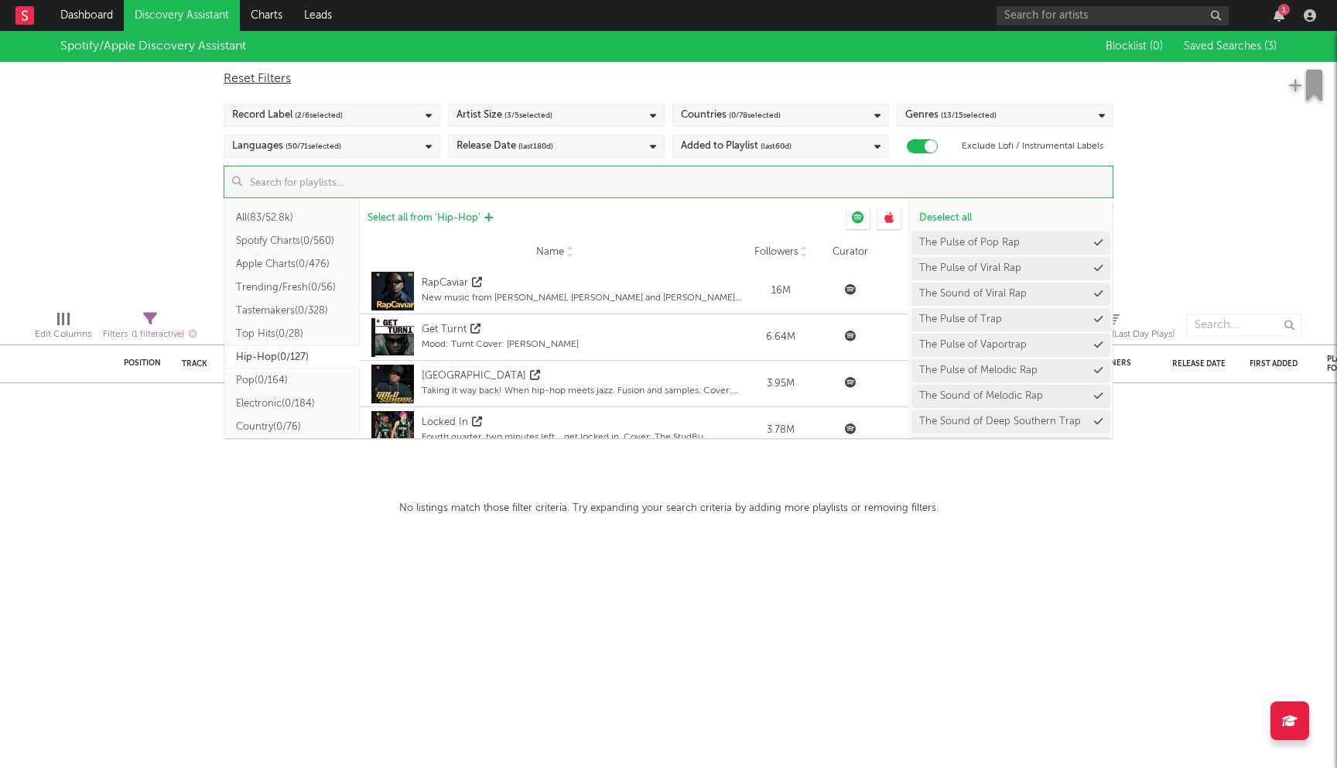
click at [451, 219] on span "Select all from ' Hip-Hop '" at bounding box center [424, 218] width 113 height 10
click at [177, 184] on div "Spotify/Apple Discovery Assistant Blocklist ( 0 ) Saved Searches ( 3 ) Reset Fi…" at bounding box center [668, 164] width 1337 height 267
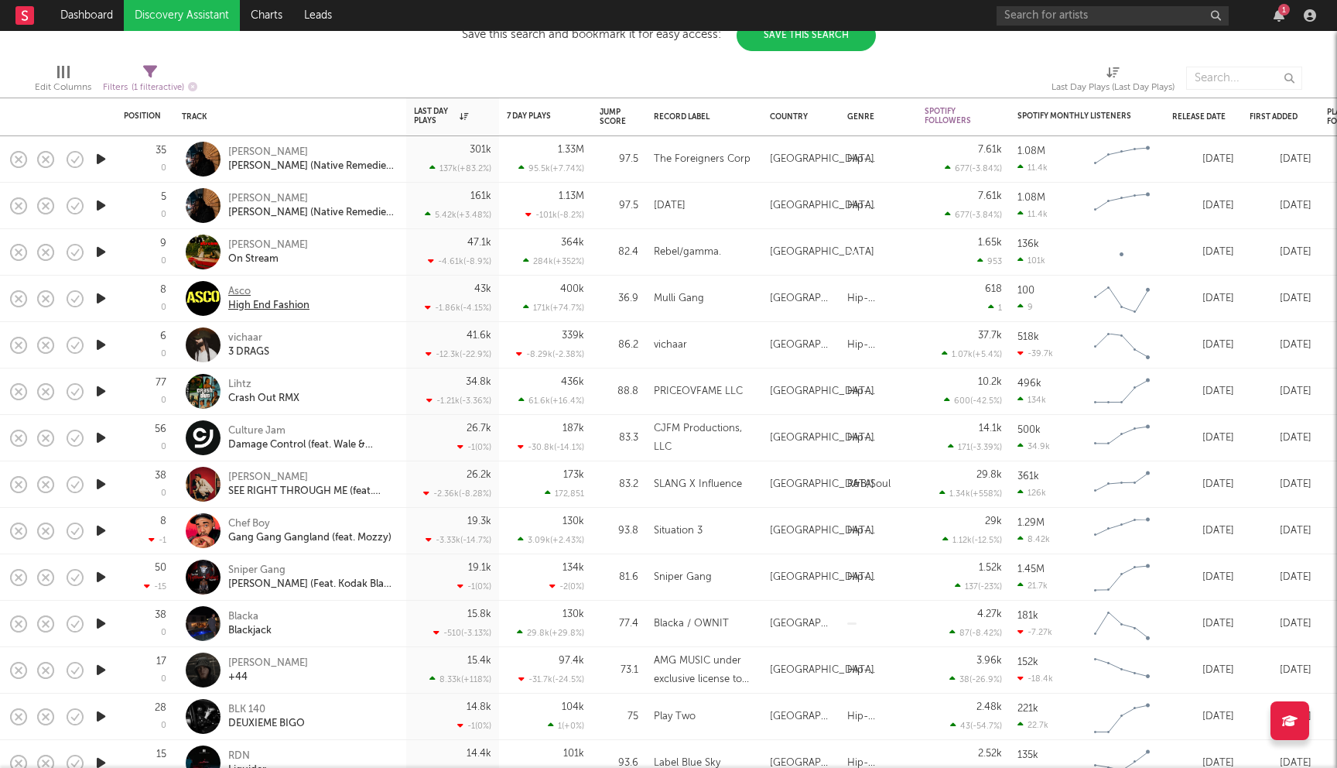
click at [238, 289] on div "Asco" at bounding box center [268, 292] width 81 height 14
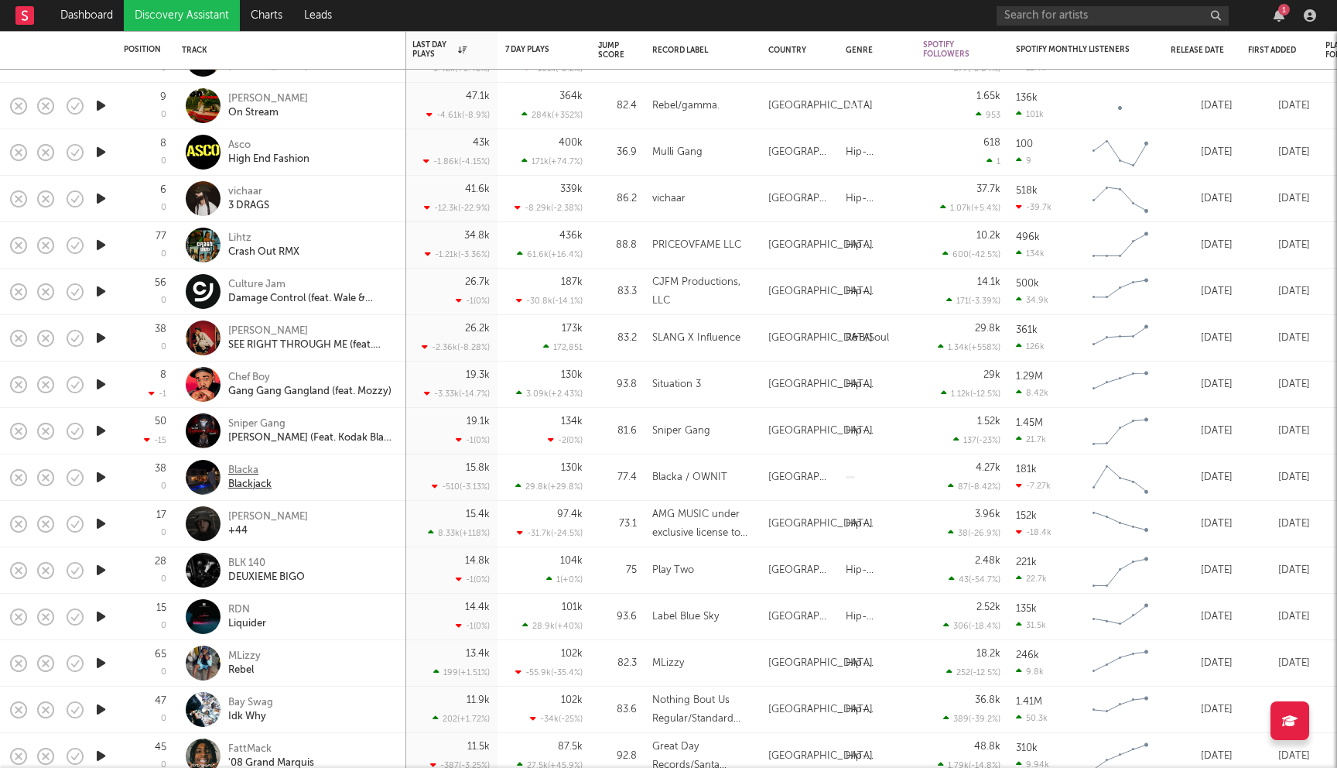
click at [243, 469] on div "Blacka" at bounding box center [249, 471] width 43 height 14
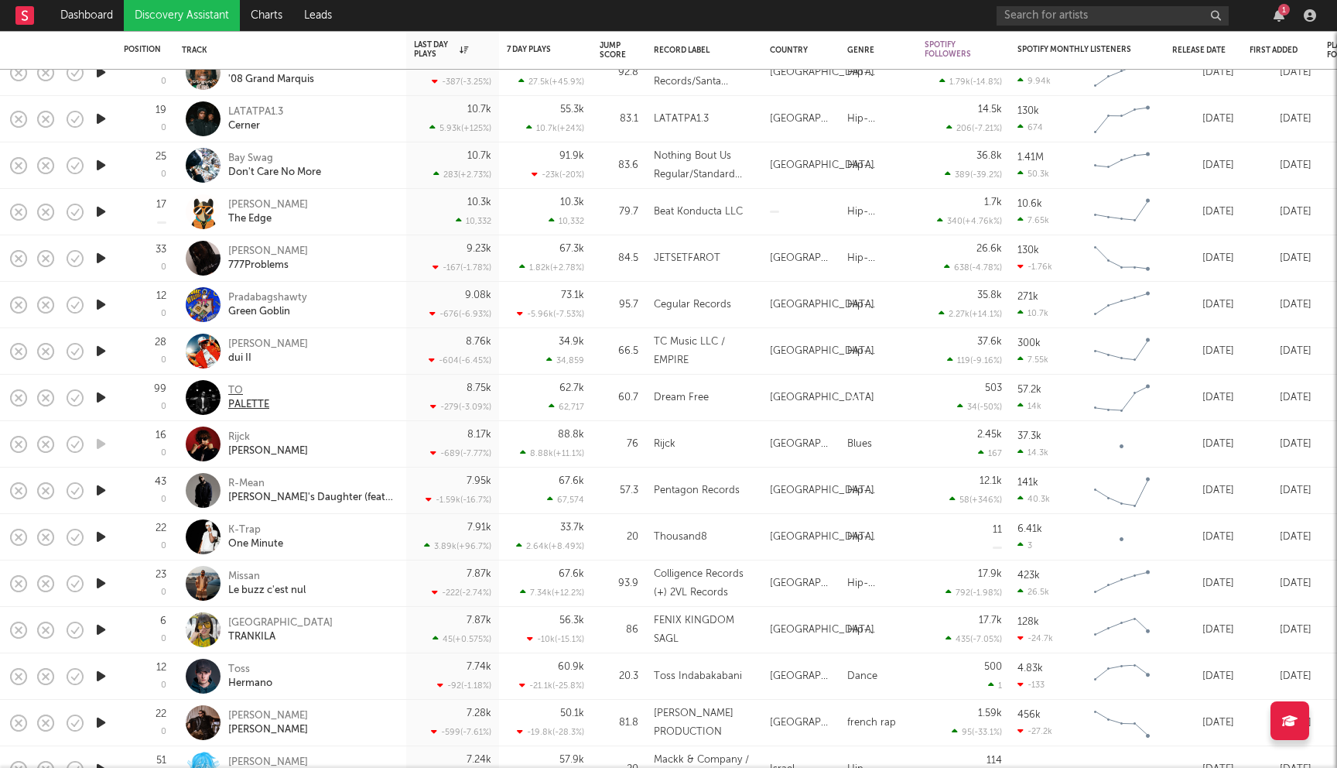
click at [231, 388] on div "TO" at bounding box center [248, 391] width 41 height 14
click at [239, 436] on div "Rijck" at bounding box center [268, 437] width 80 height 14
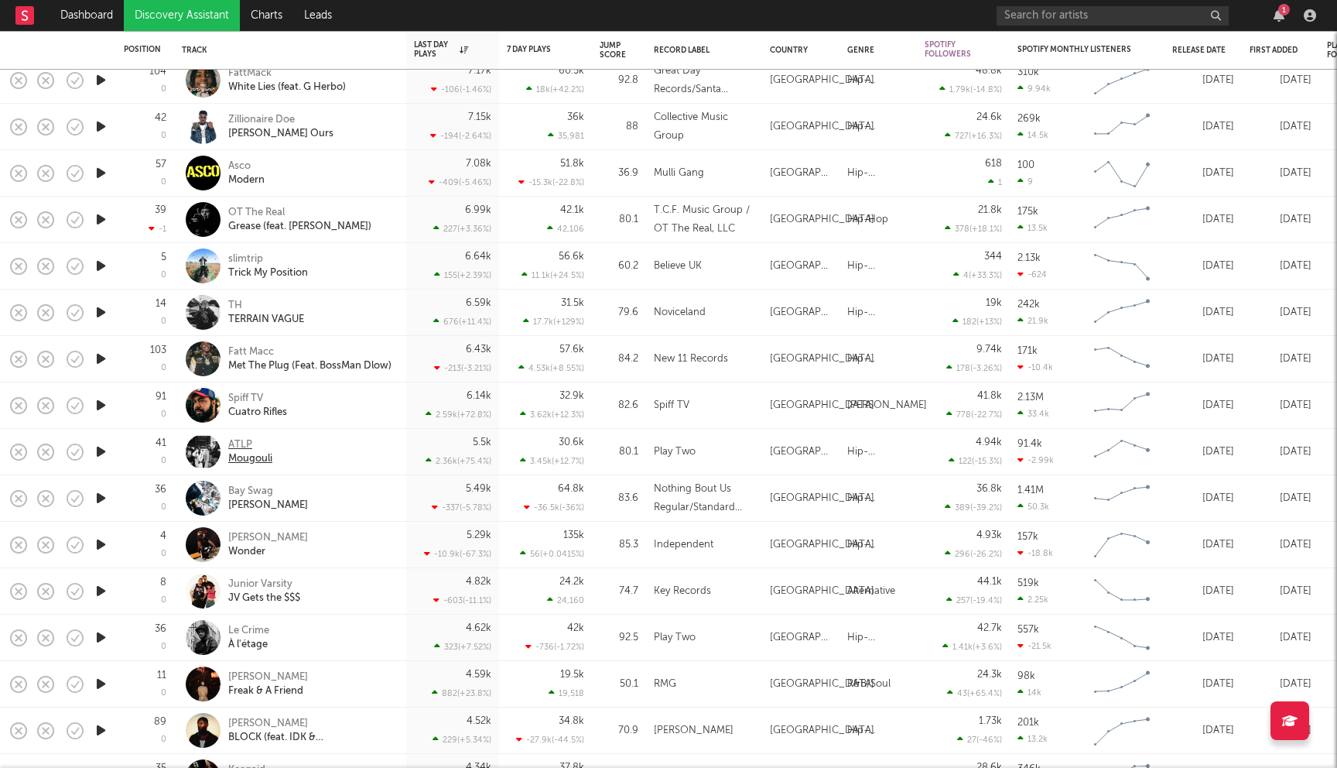
click at [239, 443] on div "ATLP" at bounding box center [250, 445] width 44 height 14
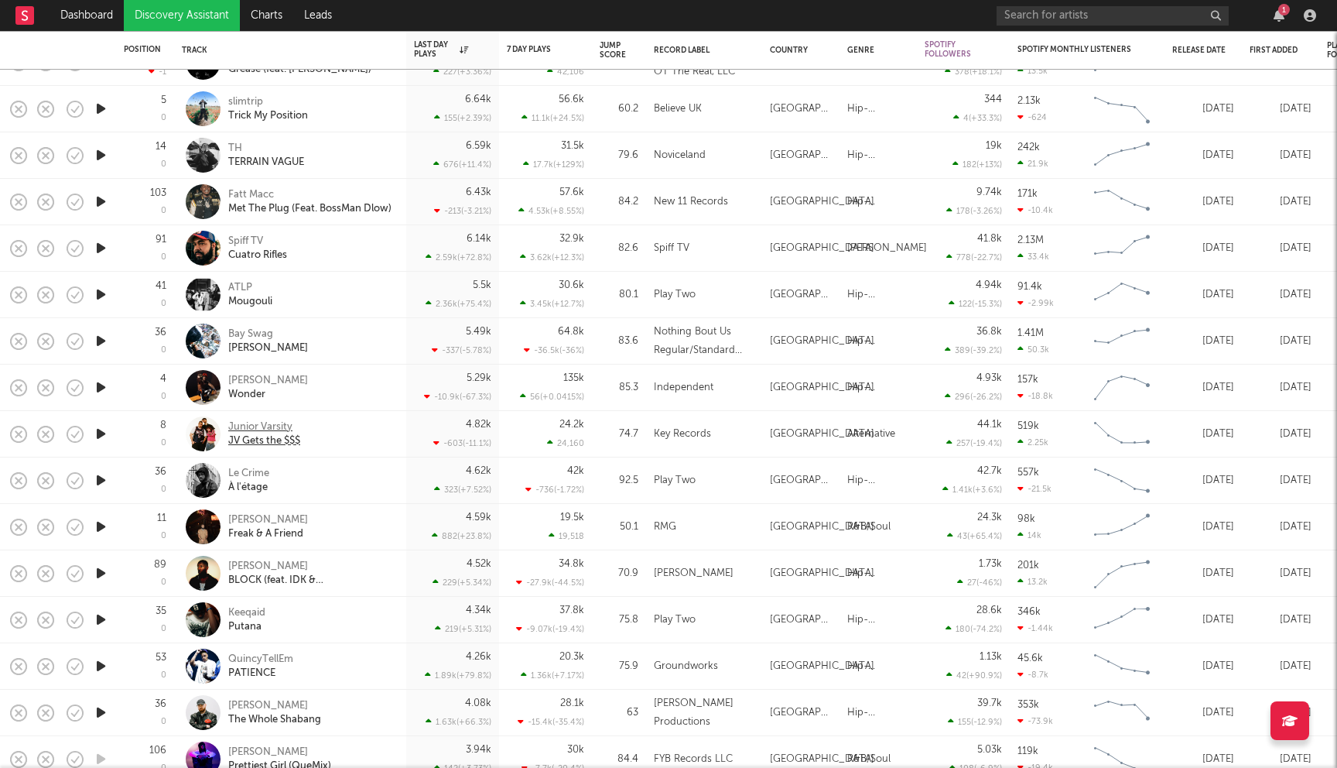
click at [265, 426] on div "Junior Varsity" at bounding box center [264, 427] width 72 height 14
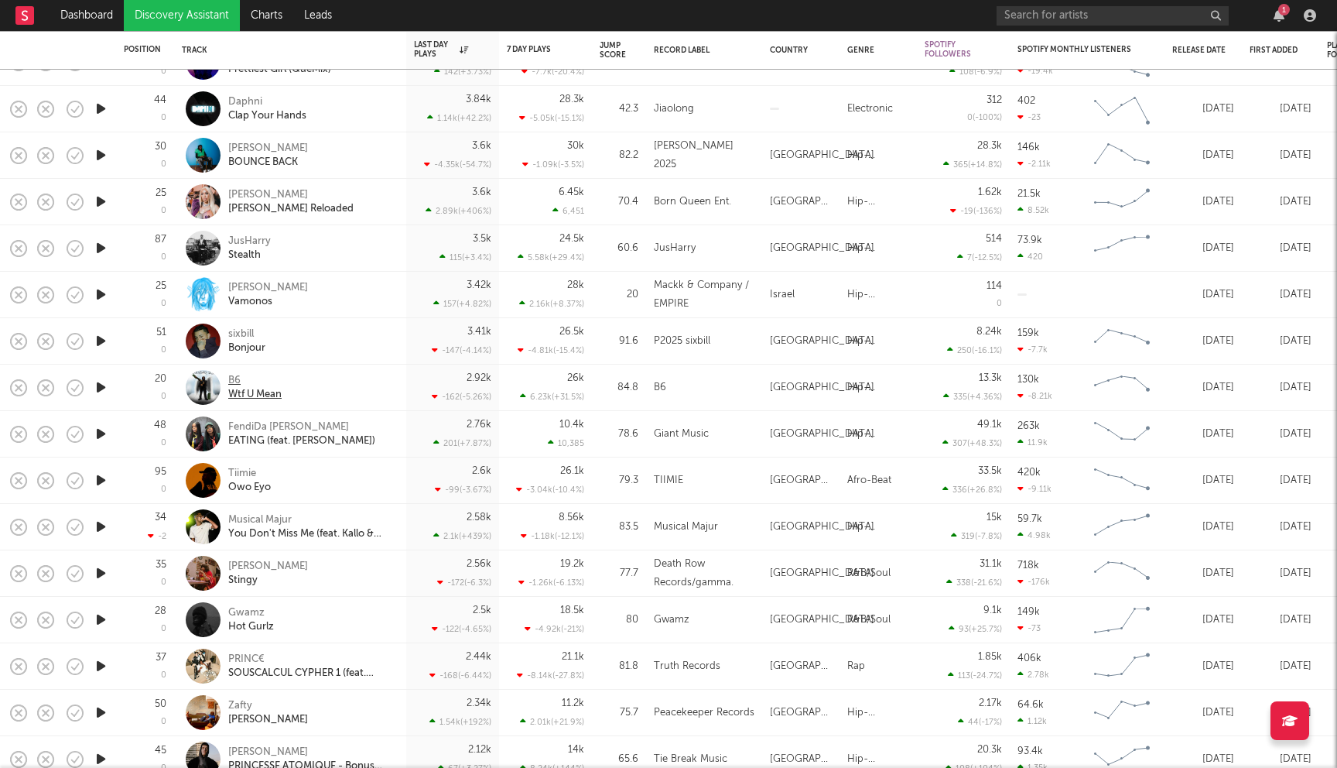
click at [232, 379] on div "B6" at bounding box center [254, 381] width 53 height 14
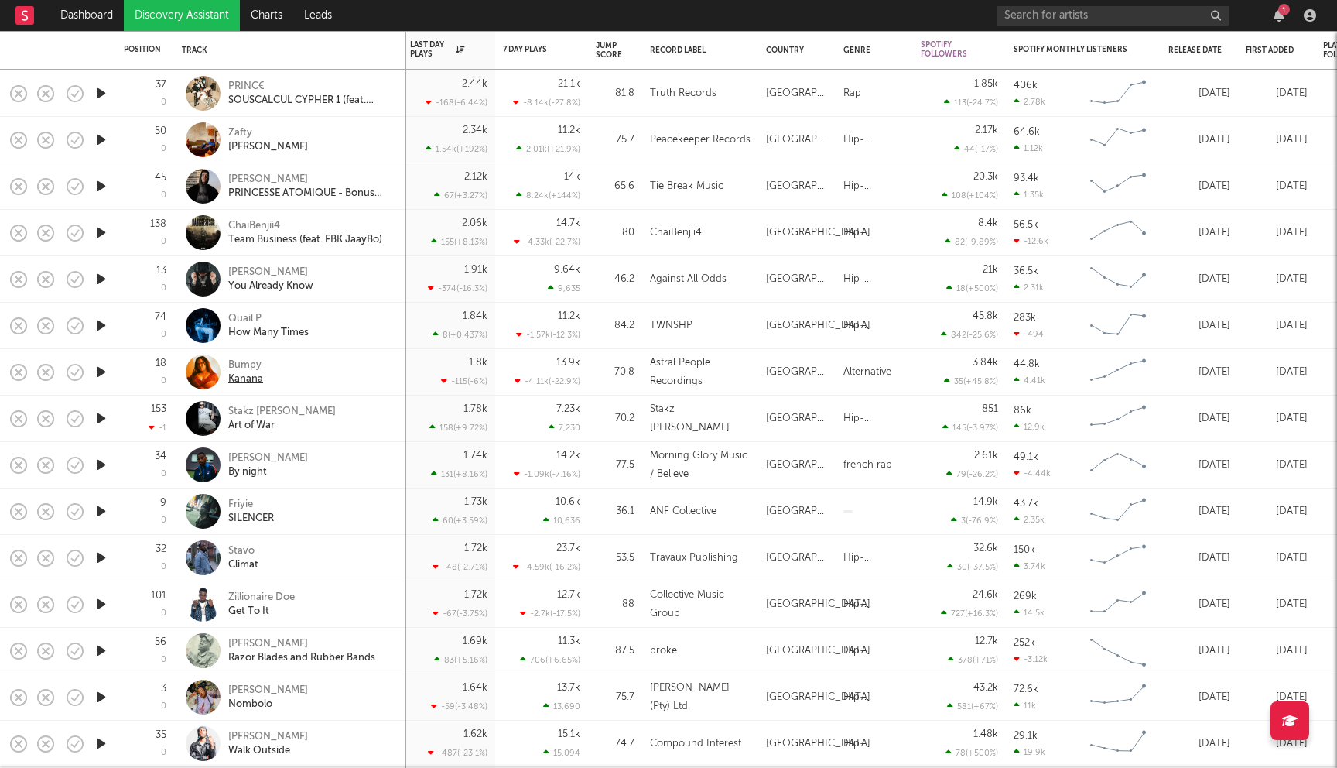
click at [253, 366] on div "Bumpy" at bounding box center [245, 365] width 35 height 14
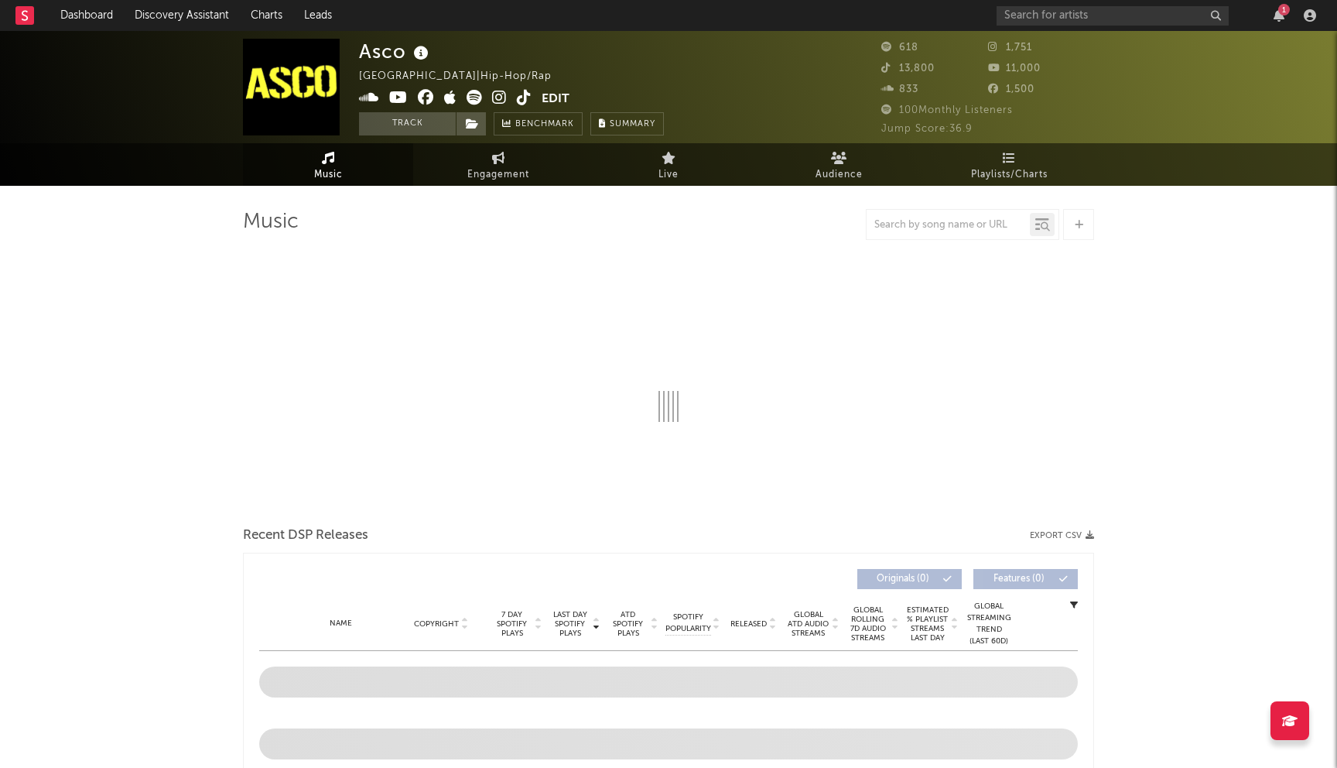
select select "1w"
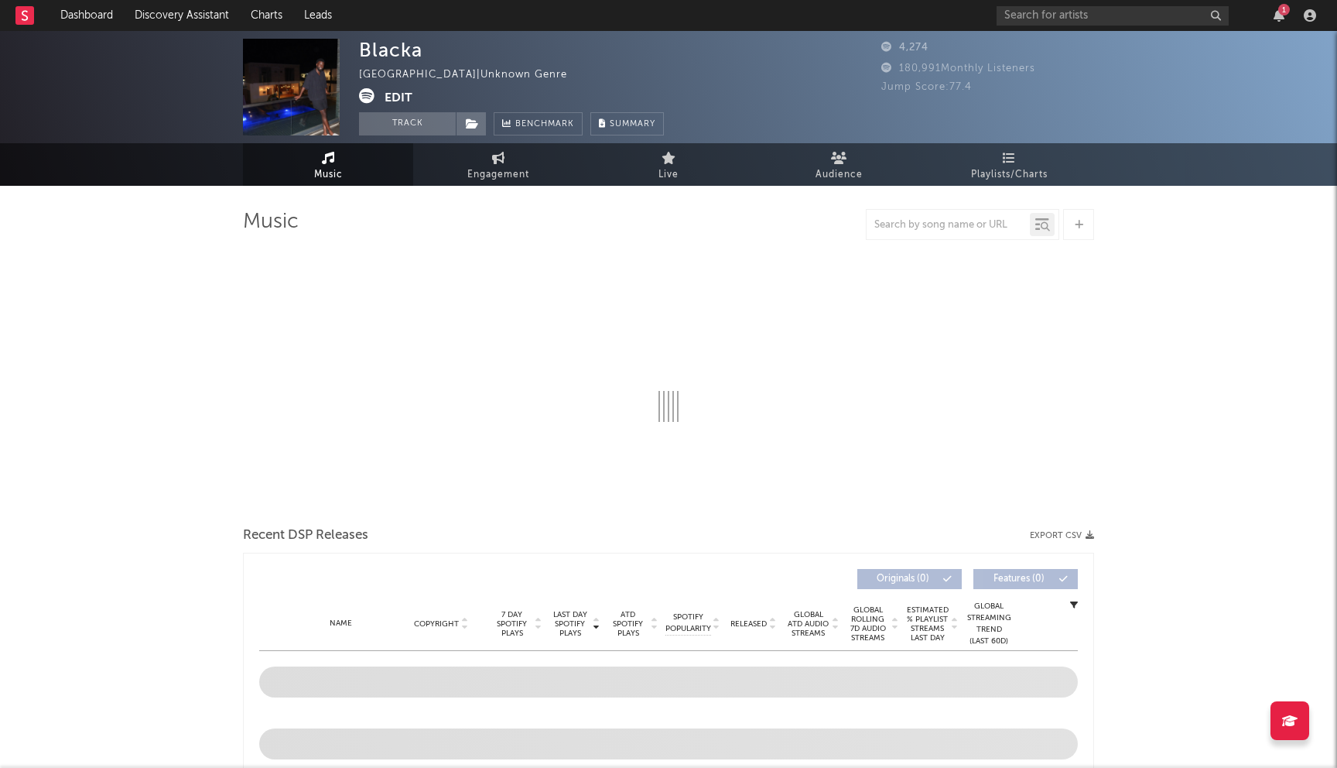
select select "6m"
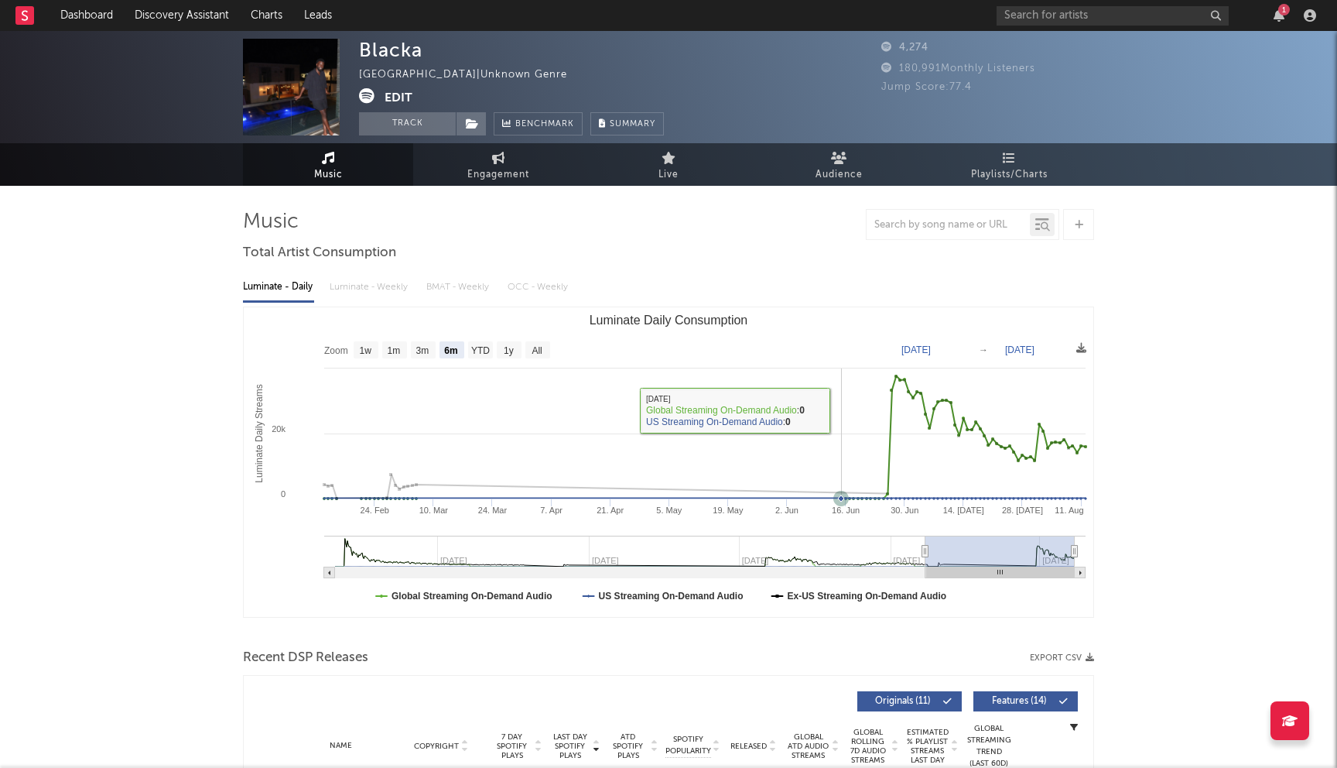
scroll to position [212, 0]
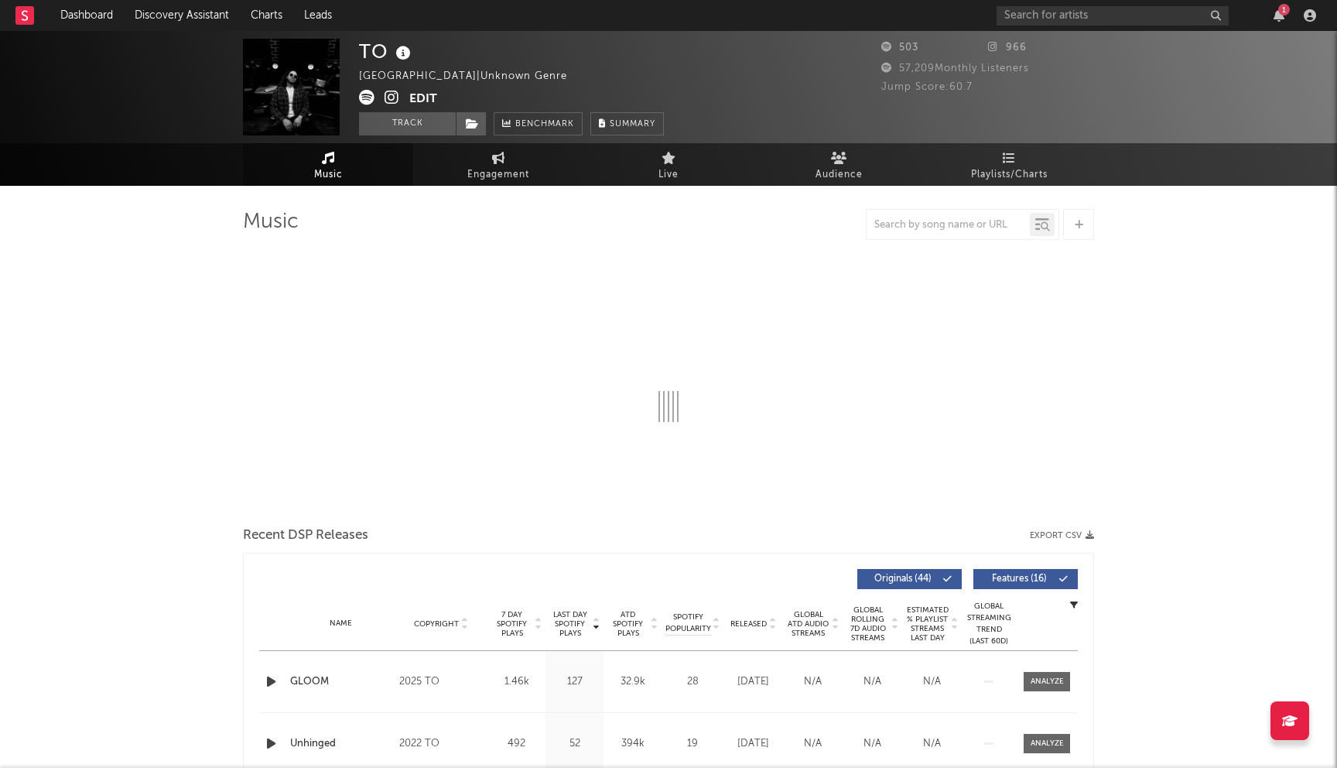
click at [393, 99] on icon at bounding box center [392, 97] width 15 height 15
click at [395, 99] on icon at bounding box center [392, 97] width 15 height 15
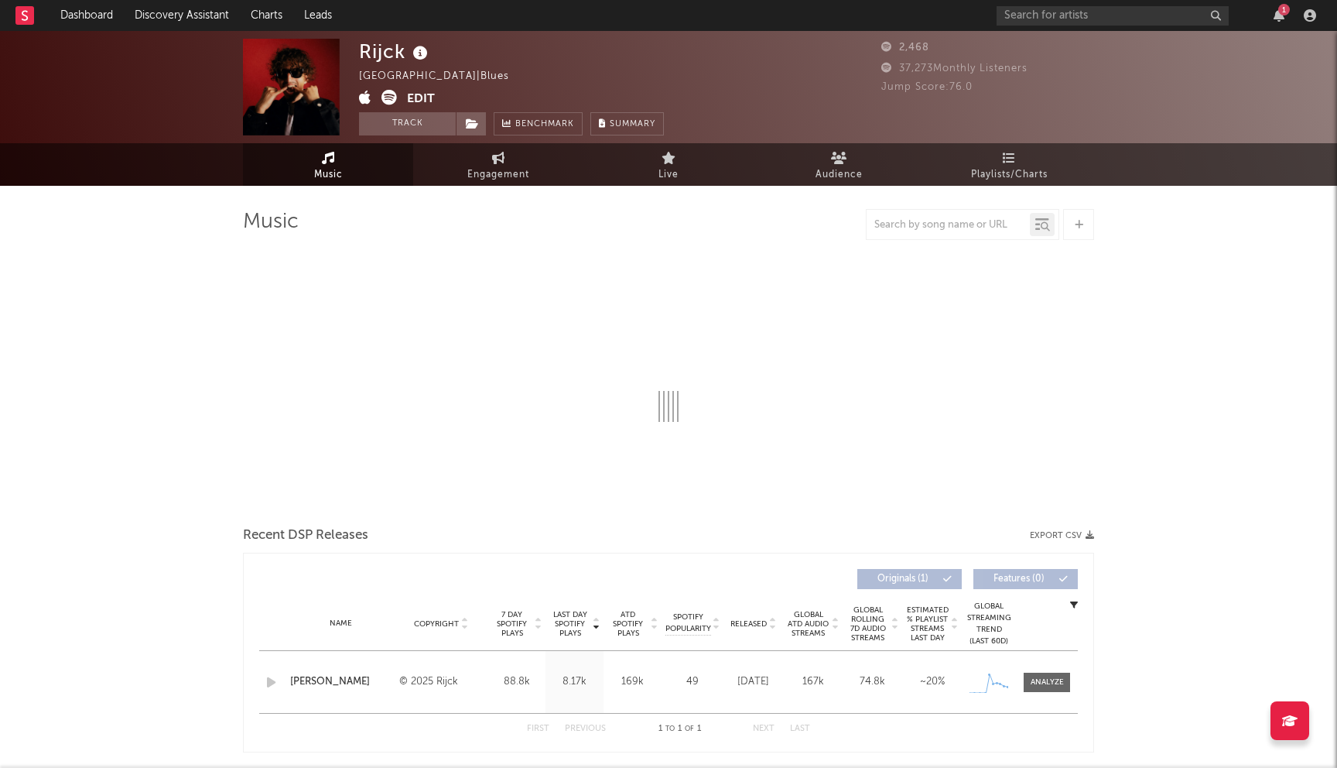
select select "1w"
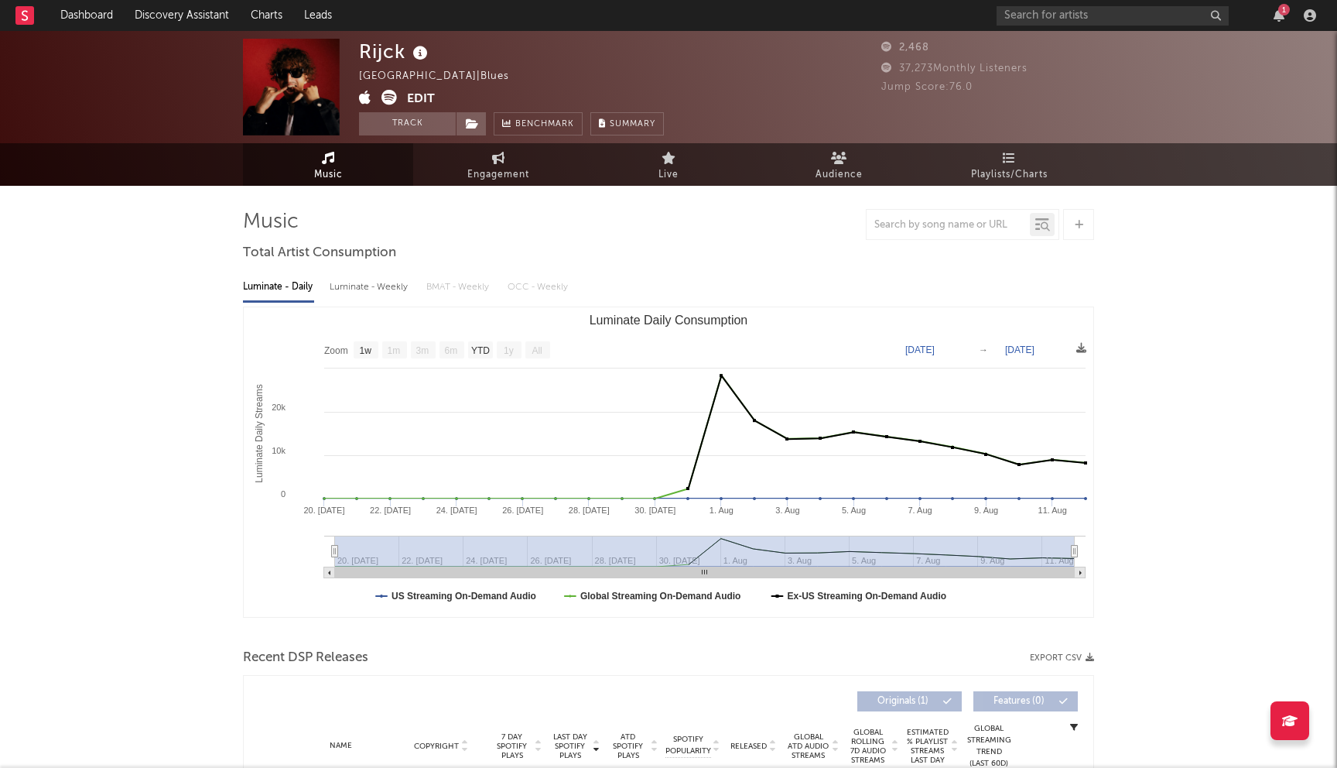
scroll to position [317, 0]
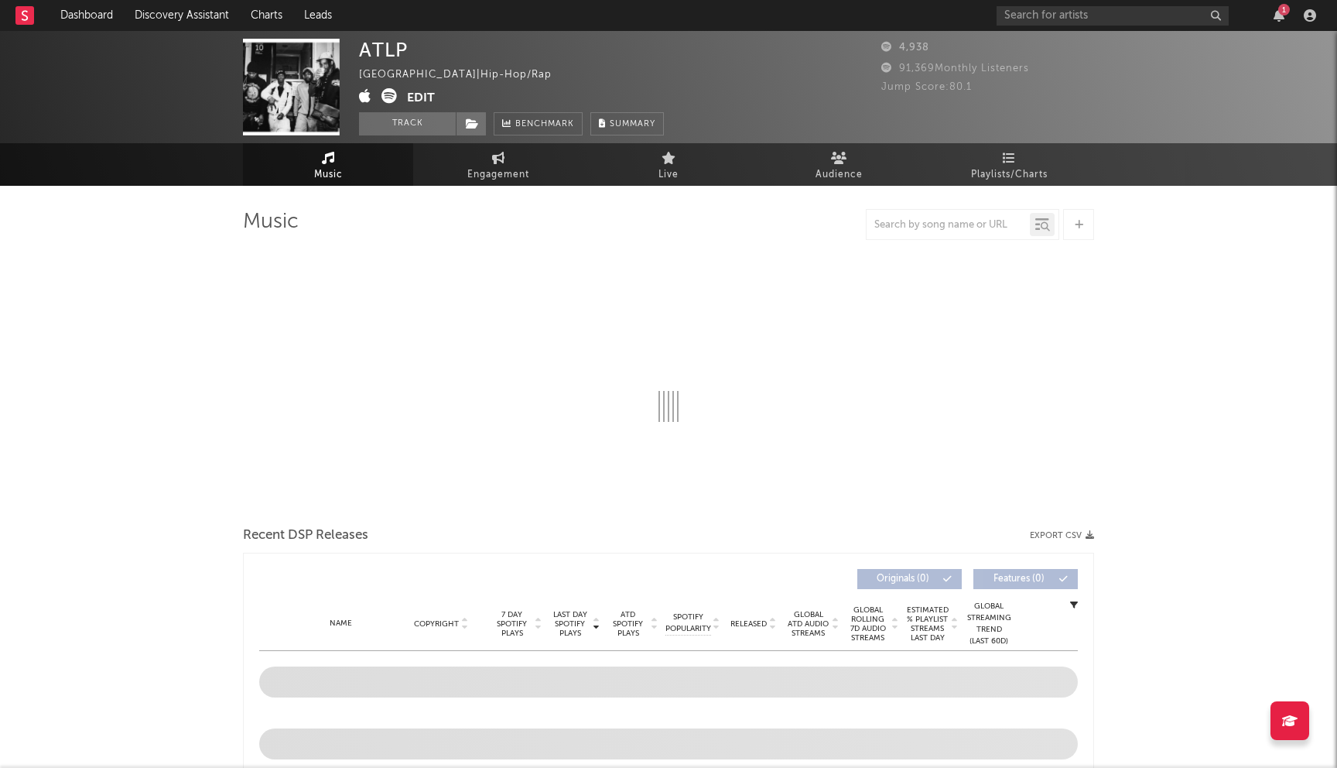
select select "6m"
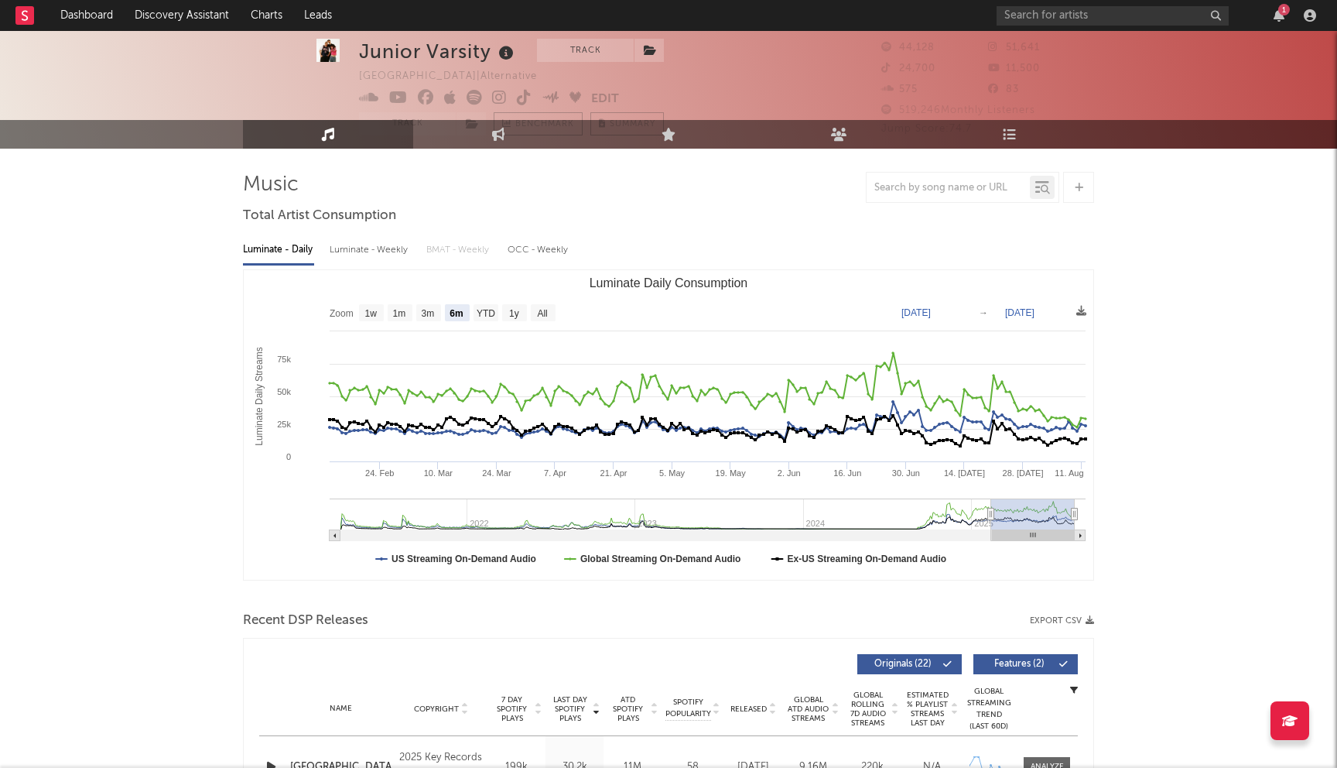
scroll to position [39, 0]
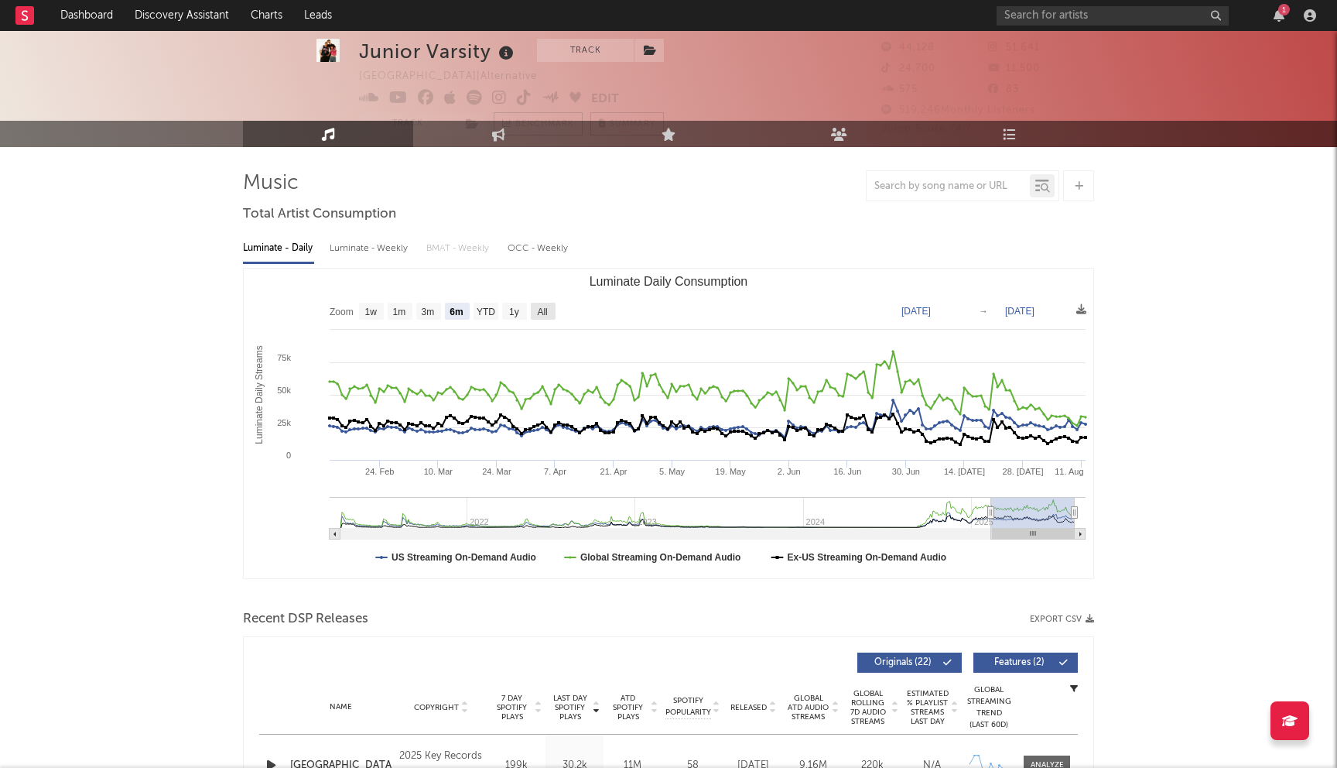
click at [543, 308] on text "All" at bounding box center [542, 311] width 10 height 11
select select "All"
type input "[DATE]"
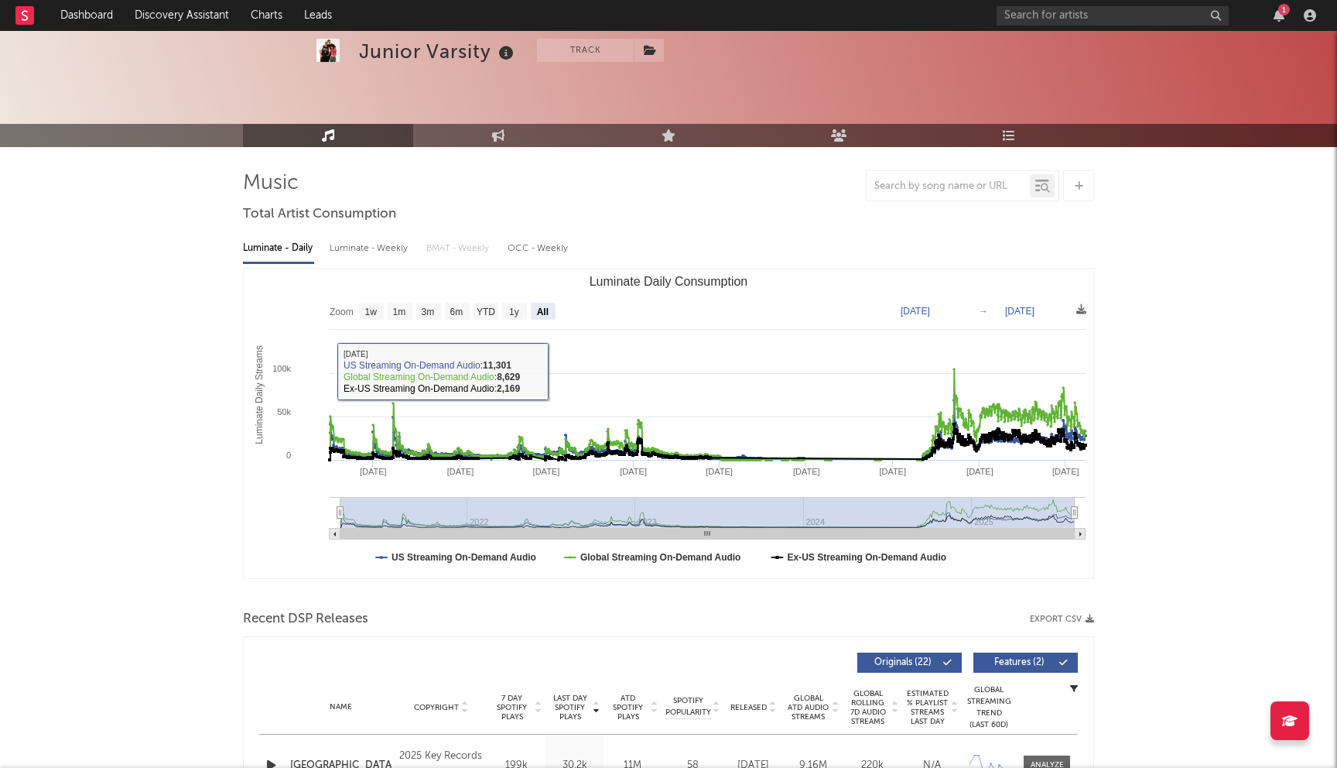
scroll to position [350, 0]
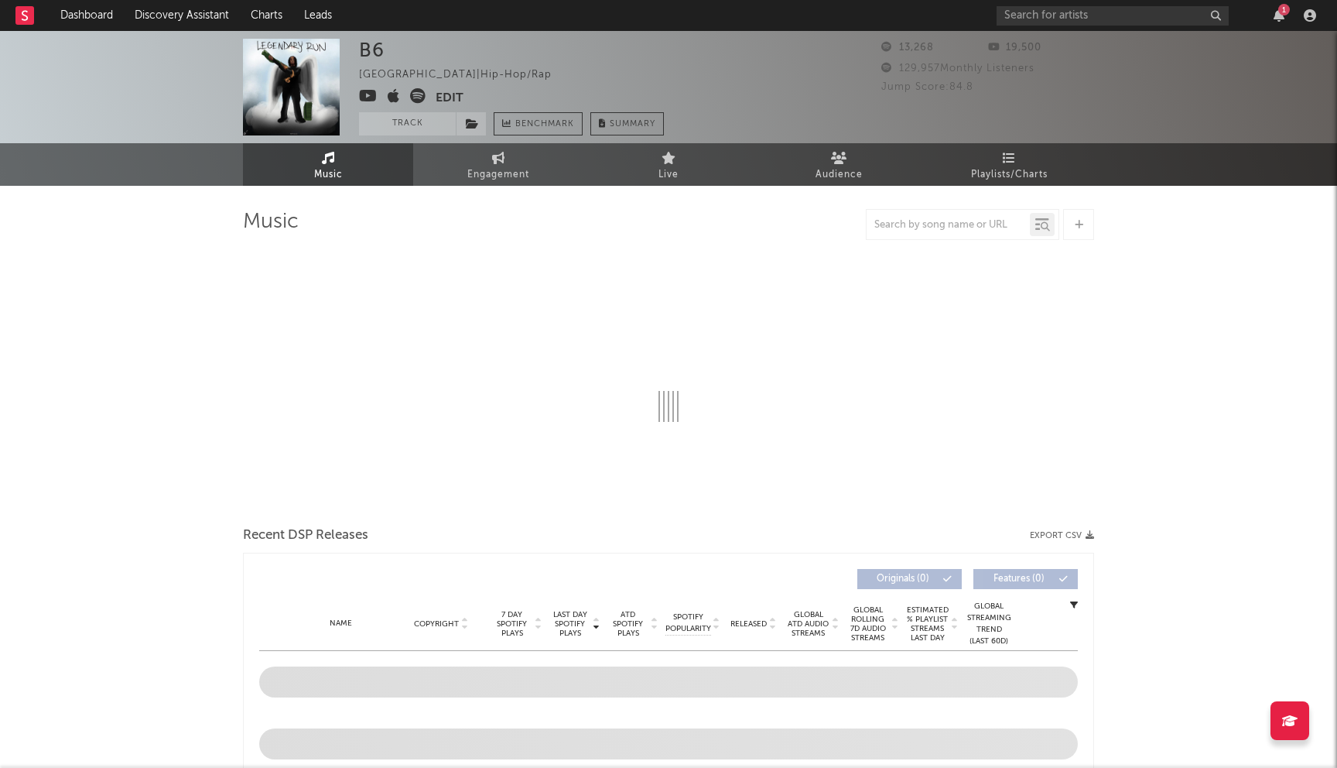
select select "6m"
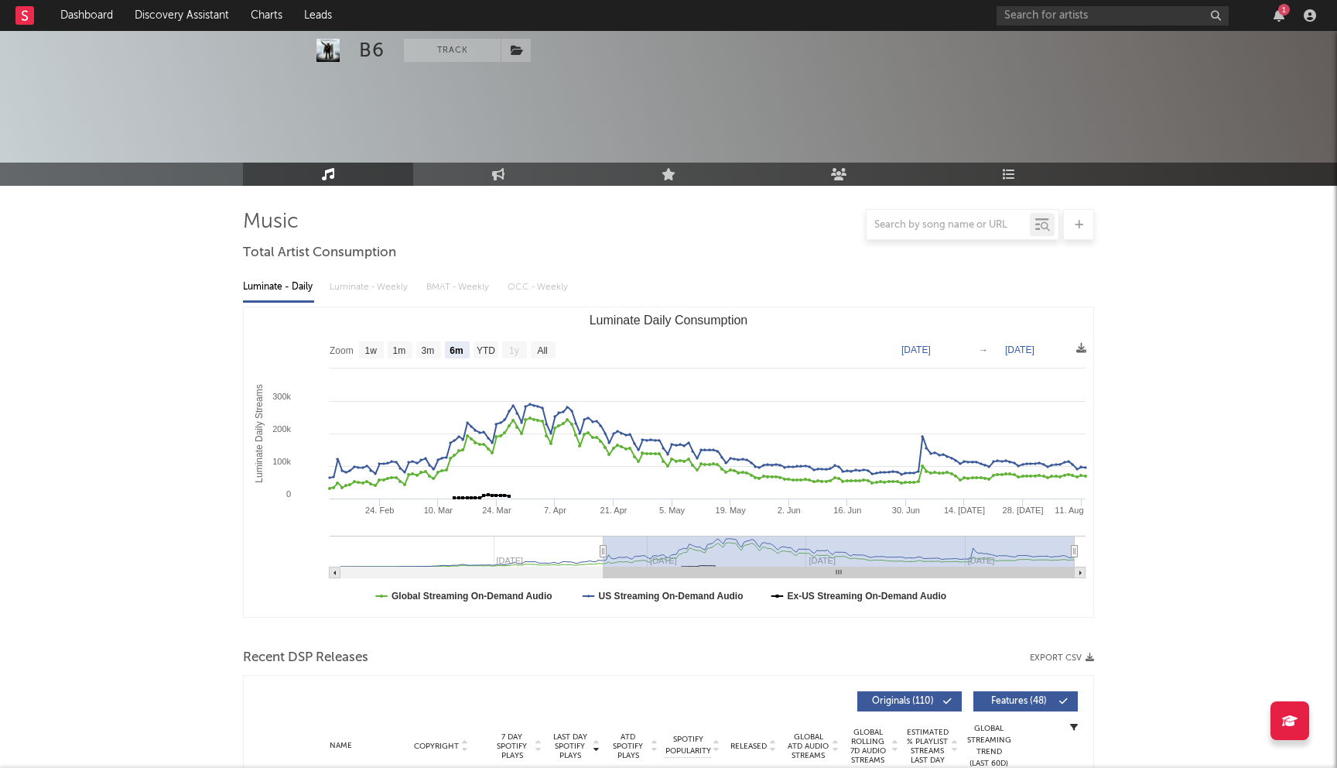
scroll to position [492, 0]
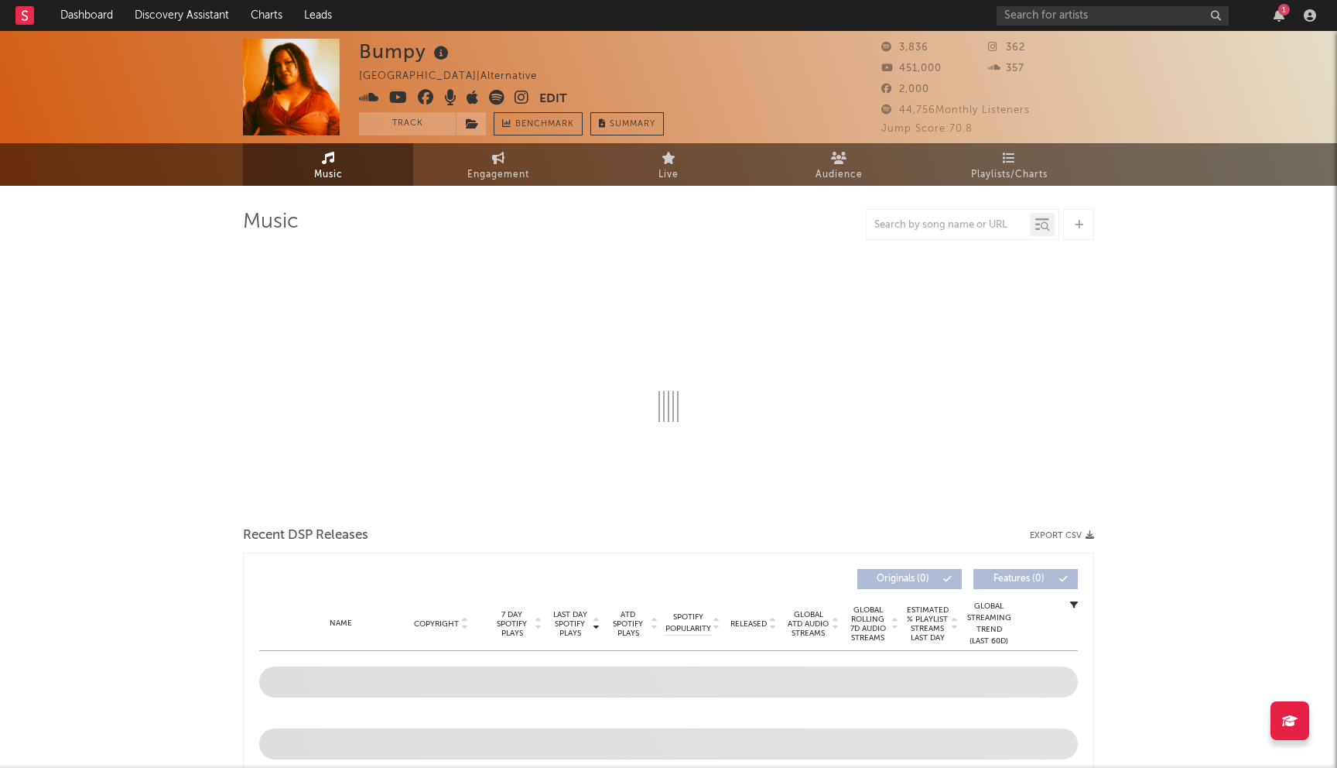
select select "6m"
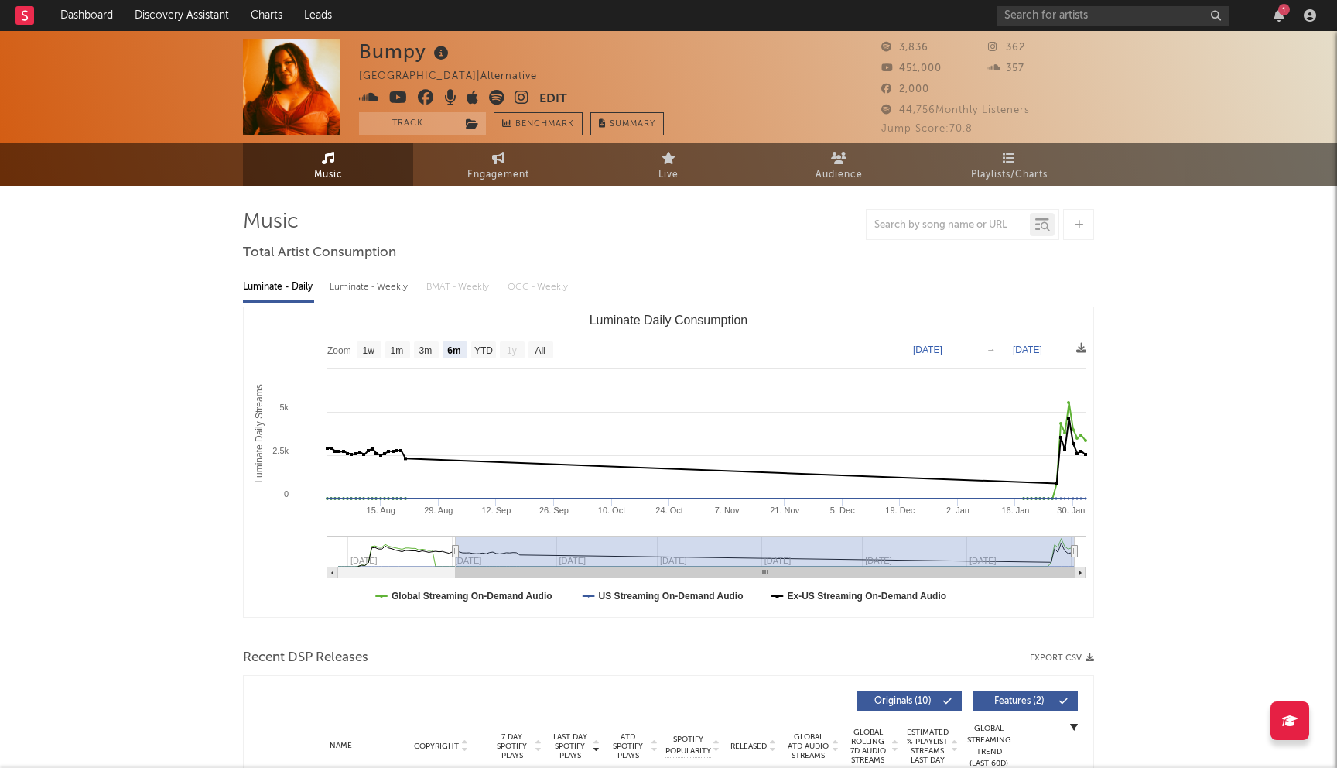
click at [525, 92] on icon at bounding box center [522, 97] width 15 height 15
